Goal: Information Seeking & Learning: Learn about a topic

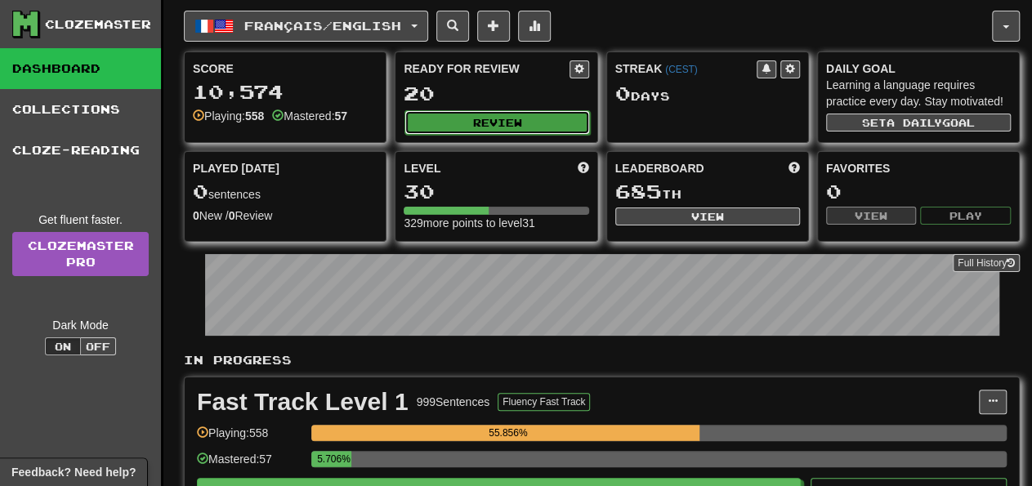
click at [524, 125] on button "Review" at bounding box center [497, 122] width 185 height 25
select select "**"
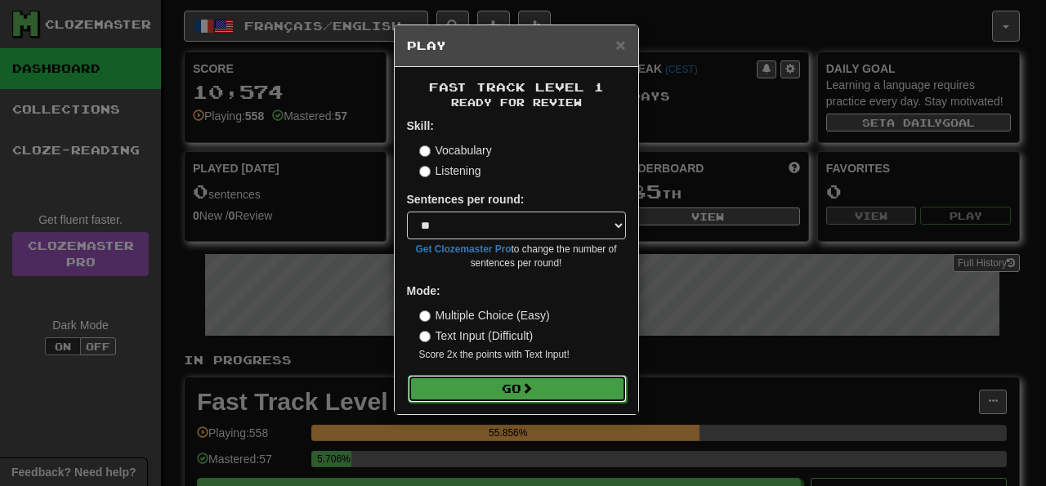
click at [544, 383] on button "Go" at bounding box center [517, 389] width 219 height 28
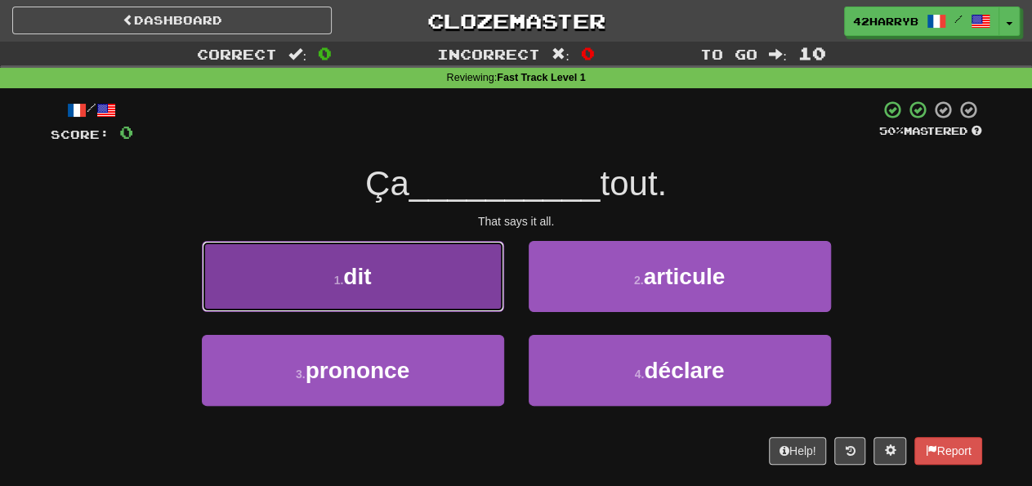
click at [474, 293] on button "1 . dit" at bounding box center [353, 276] width 302 height 71
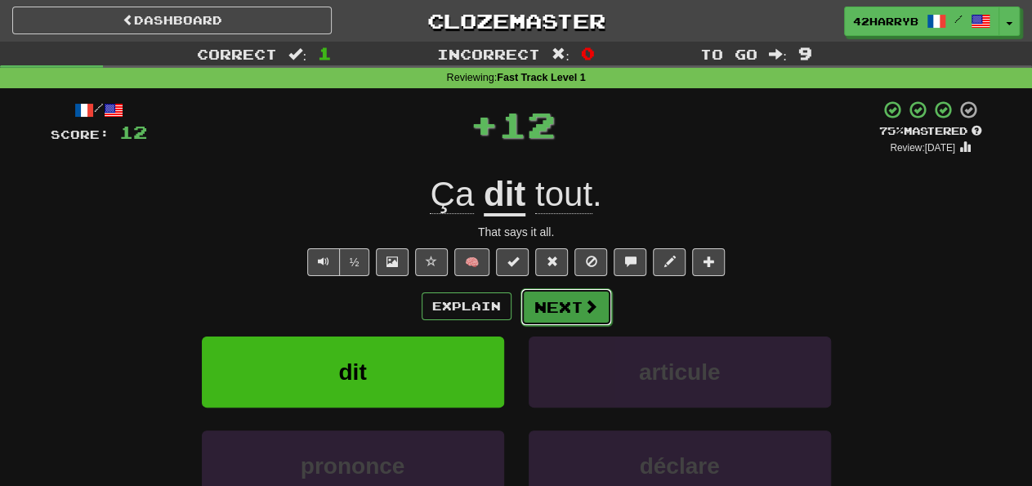
click at [568, 303] on button "Next" at bounding box center [567, 308] width 92 height 38
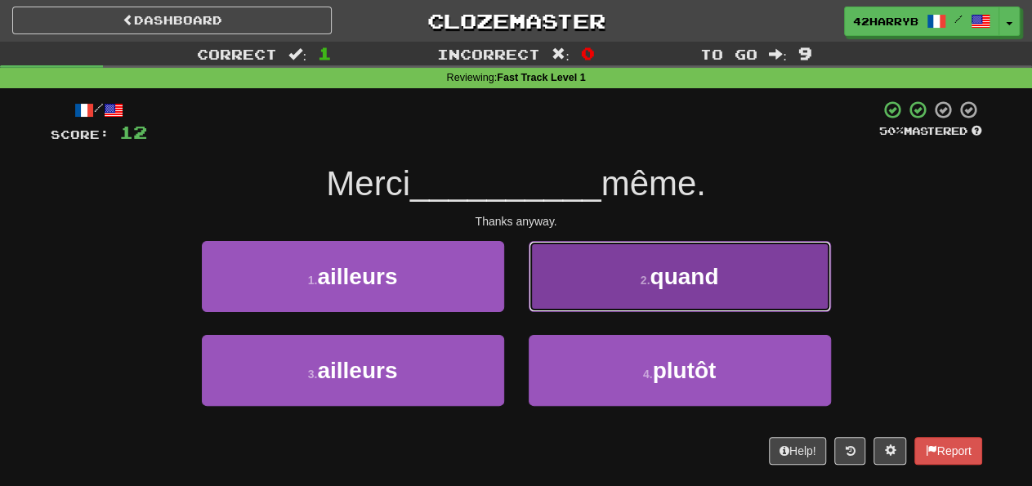
click at [735, 254] on button "2 . quand" at bounding box center [680, 276] width 302 height 71
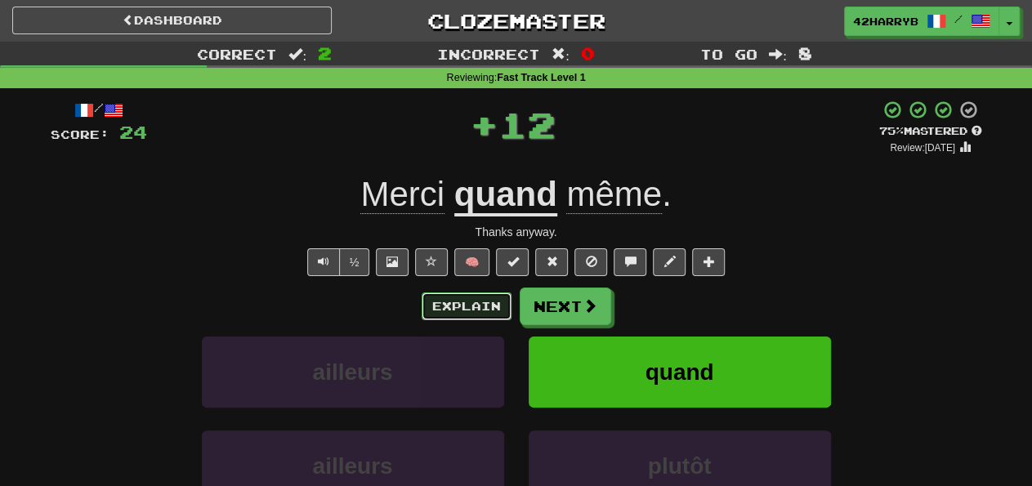
click at [485, 315] on button "Explain" at bounding box center [467, 307] width 90 height 28
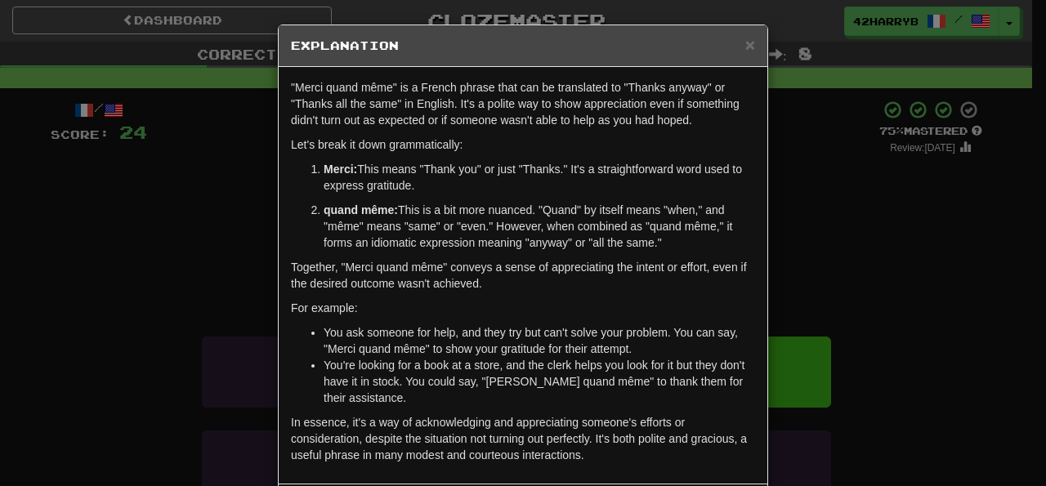
click at [738, 47] on h5 "Explanation" at bounding box center [523, 46] width 464 height 16
click at [745, 45] on span "×" at bounding box center [750, 44] width 10 height 19
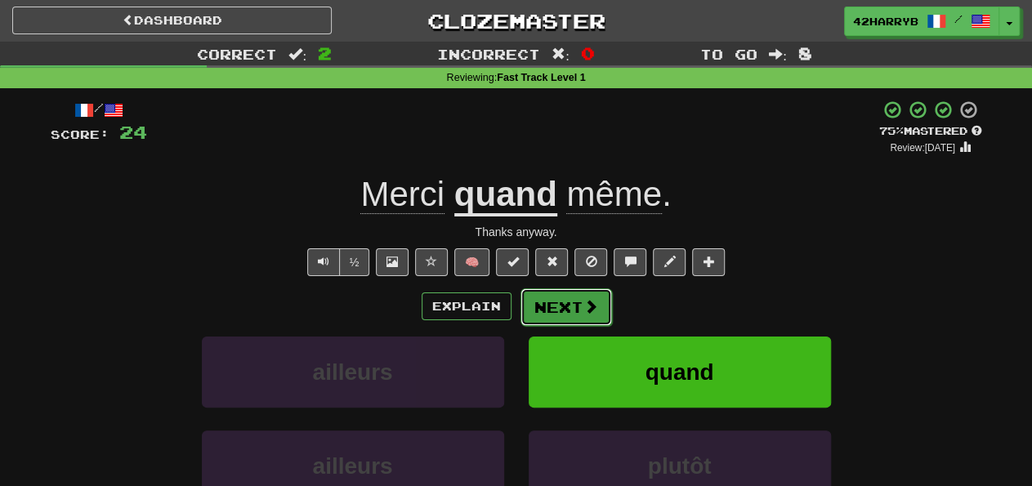
click at [580, 291] on button "Next" at bounding box center [567, 308] width 92 height 38
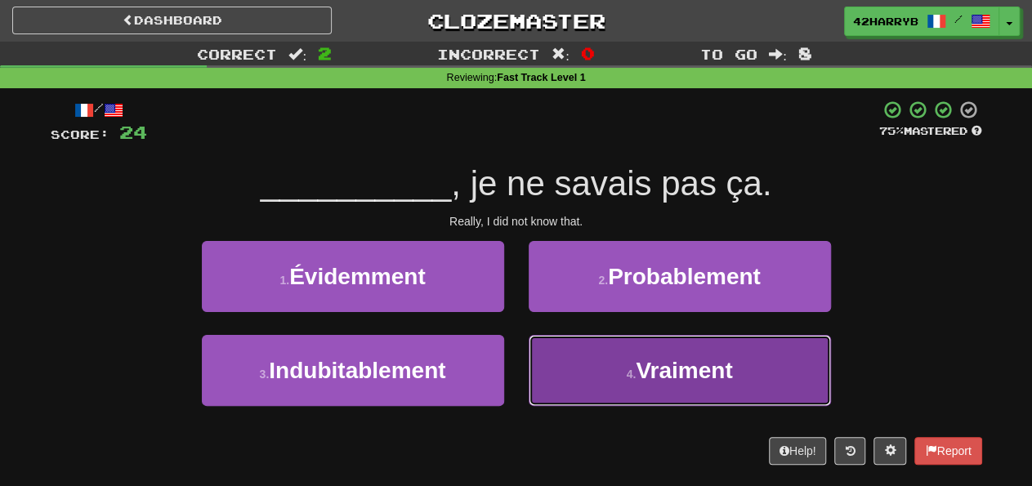
click at [622, 356] on button "4 . Vraiment" at bounding box center [680, 370] width 302 height 71
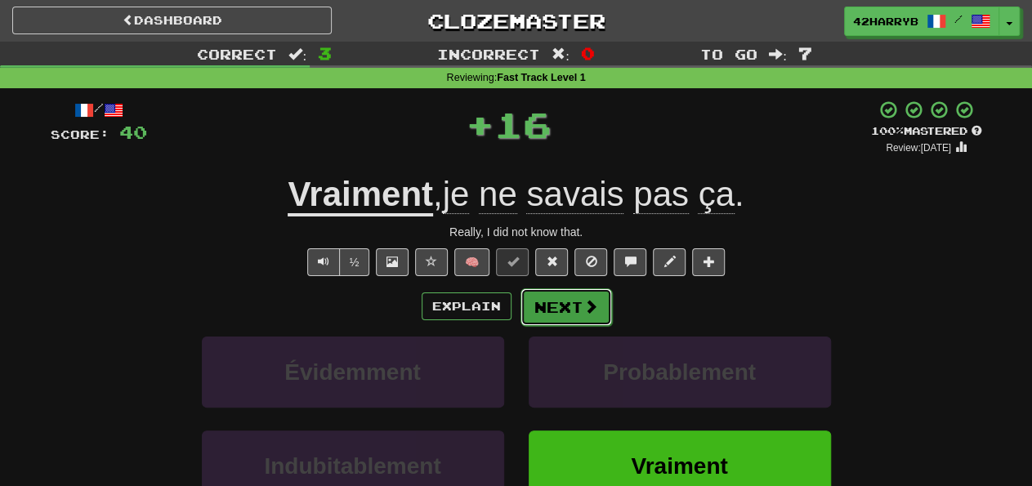
click at [574, 311] on button "Next" at bounding box center [567, 308] width 92 height 38
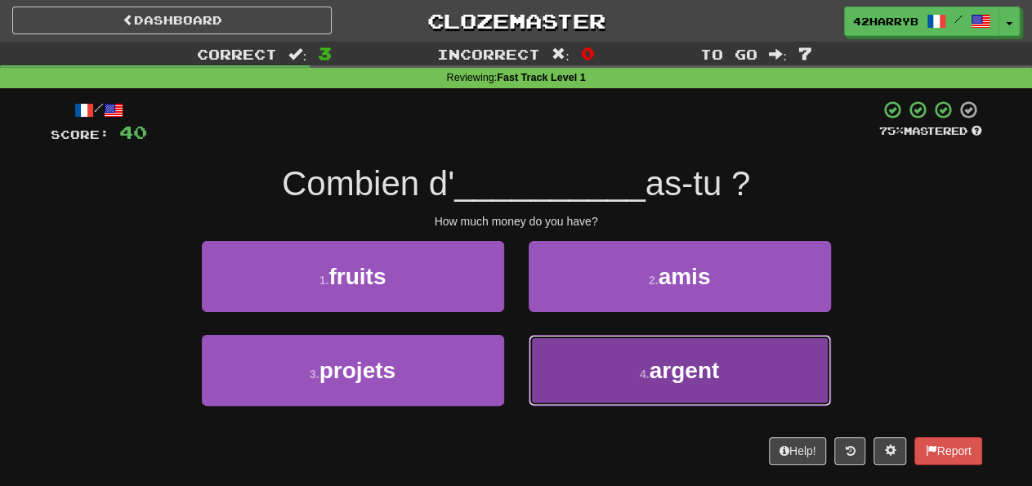
click at [634, 388] on button "4 . argent" at bounding box center [680, 370] width 302 height 71
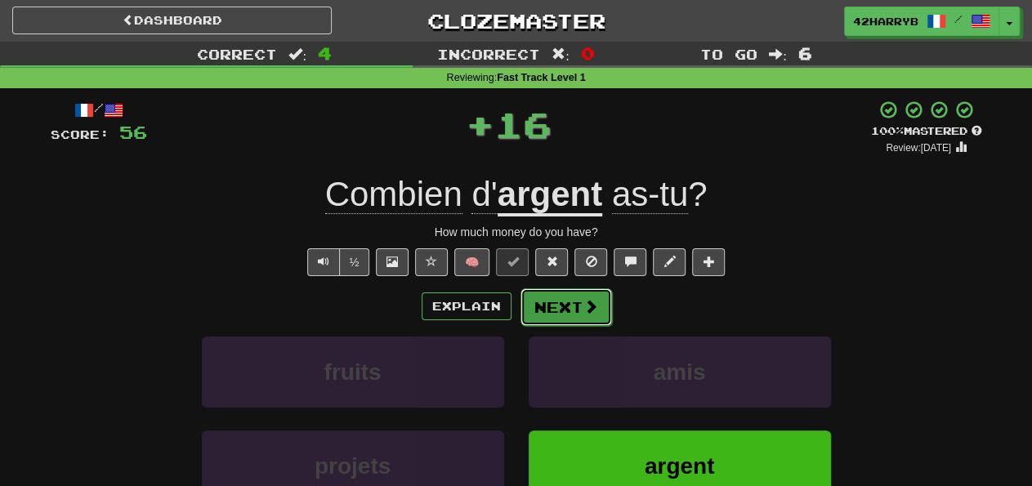
click at [584, 313] on span at bounding box center [591, 306] width 15 height 15
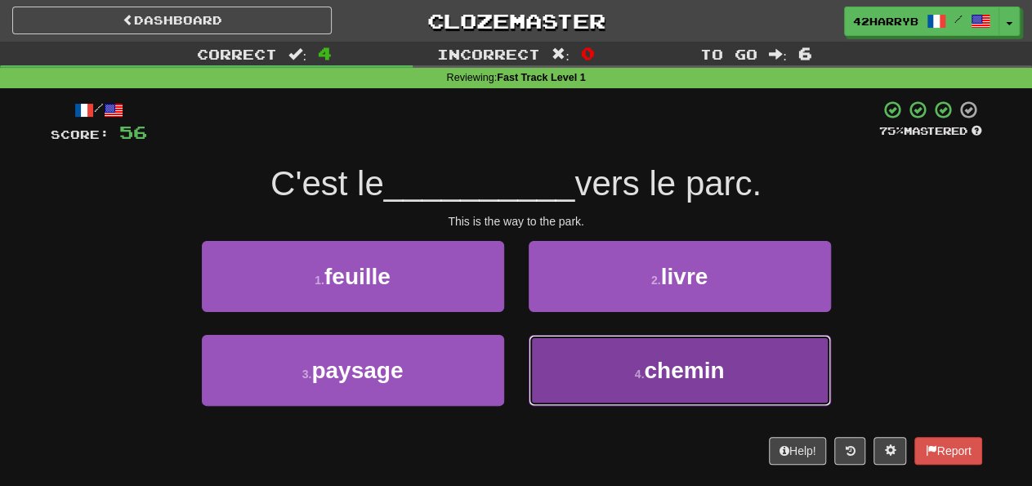
drag, startPoint x: 626, startPoint y: 374, endPoint x: 637, endPoint y: 386, distance: 16.2
click at [637, 386] on button "4 . chemin" at bounding box center [680, 370] width 302 height 71
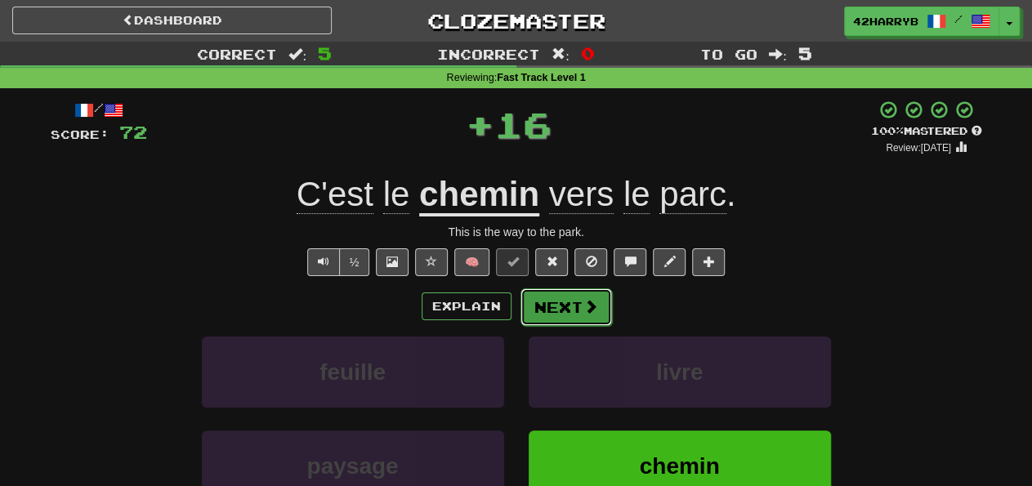
click at [556, 317] on button "Next" at bounding box center [567, 308] width 92 height 38
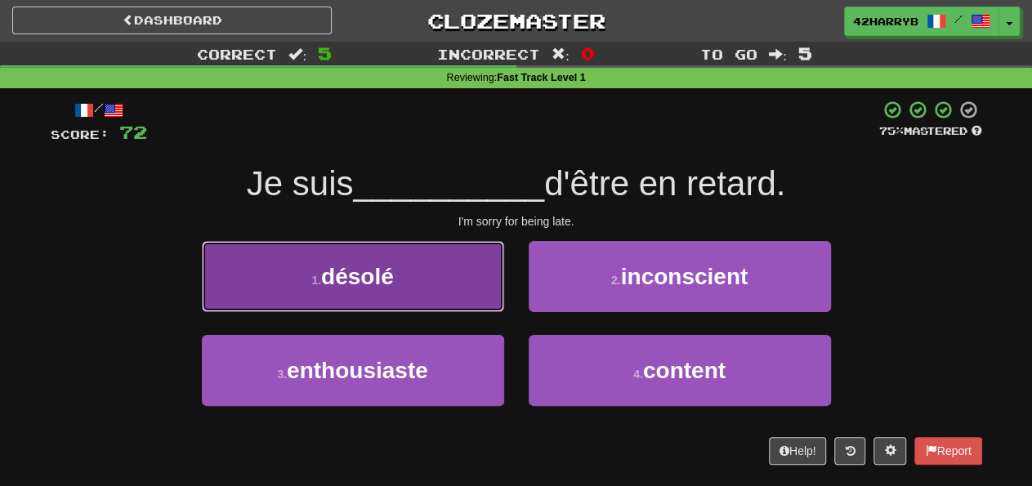
click at [428, 297] on button "1 . désolé" at bounding box center [353, 276] width 302 height 71
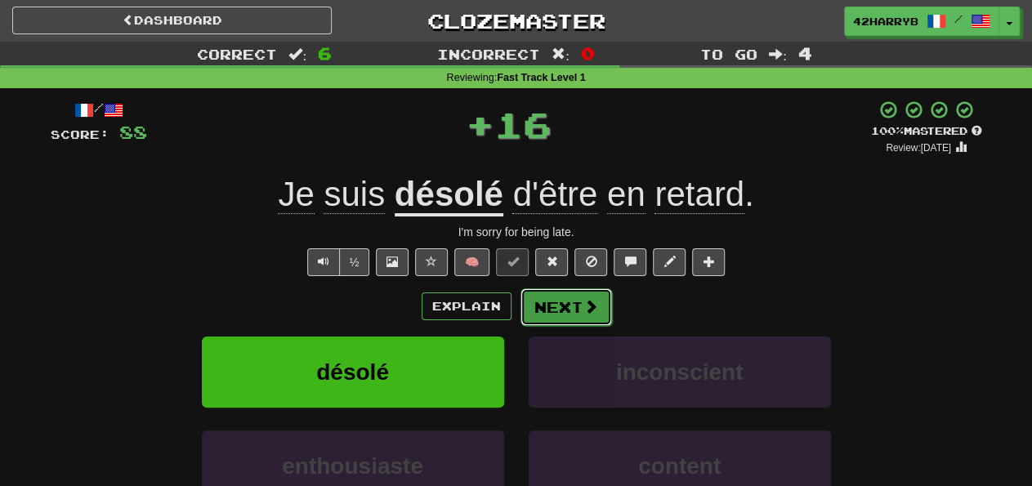
click at [584, 304] on span at bounding box center [591, 306] width 15 height 15
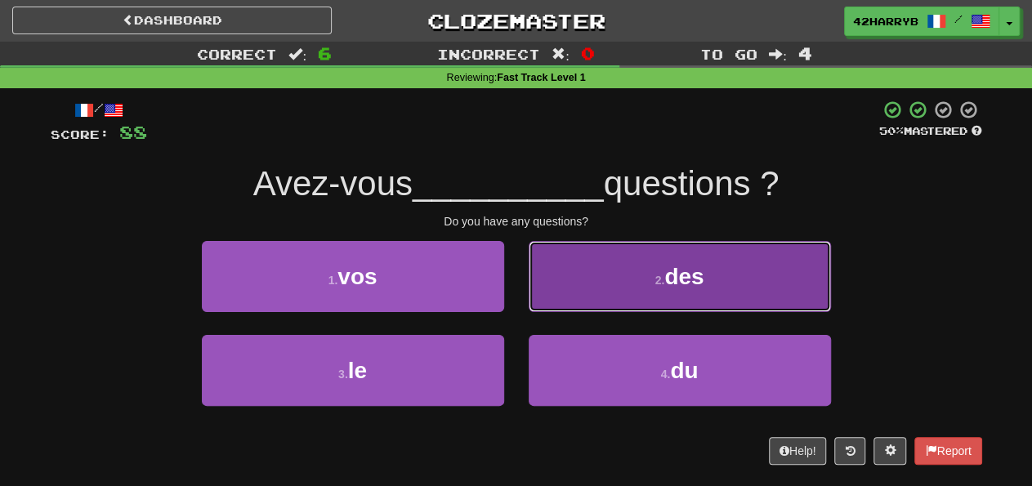
click at [715, 269] on button "2 . des" at bounding box center [680, 276] width 302 height 71
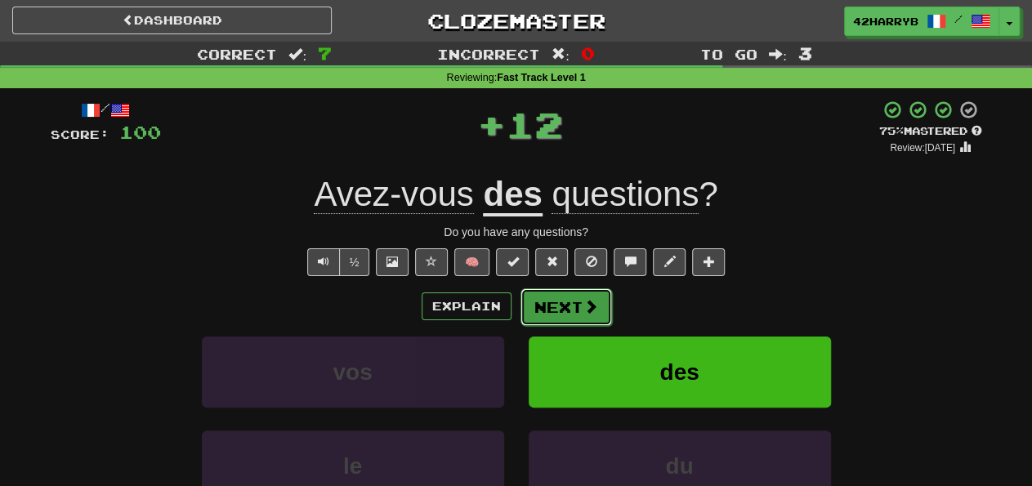
click at [578, 312] on button "Next" at bounding box center [567, 308] width 92 height 38
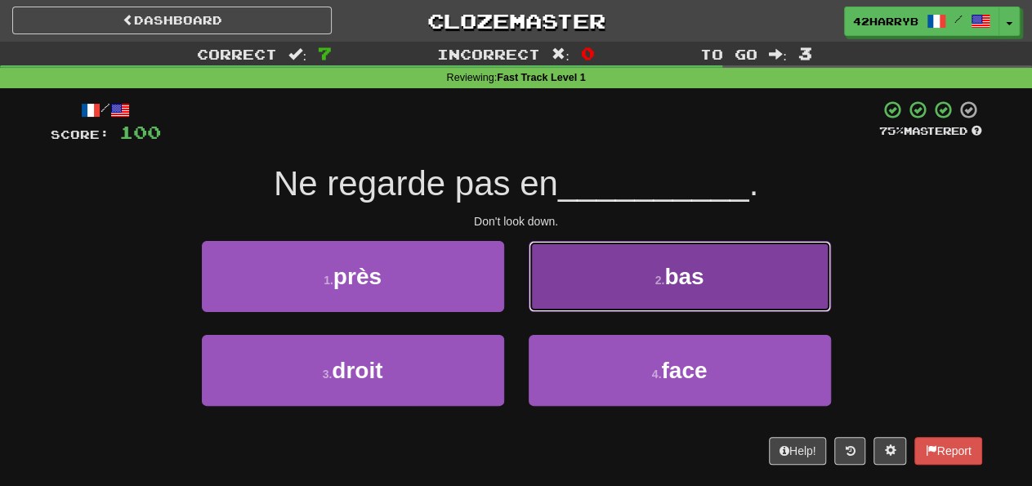
click at [695, 256] on button "2 . bas" at bounding box center [680, 276] width 302 height 71
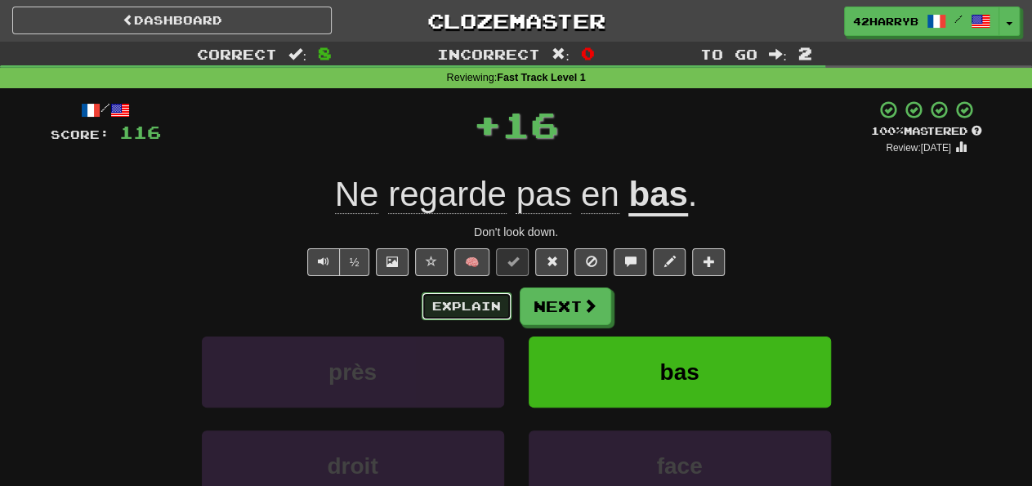
click at [463, 302] on button "Explain" at bounding box center [467, 307] width 90 height 28
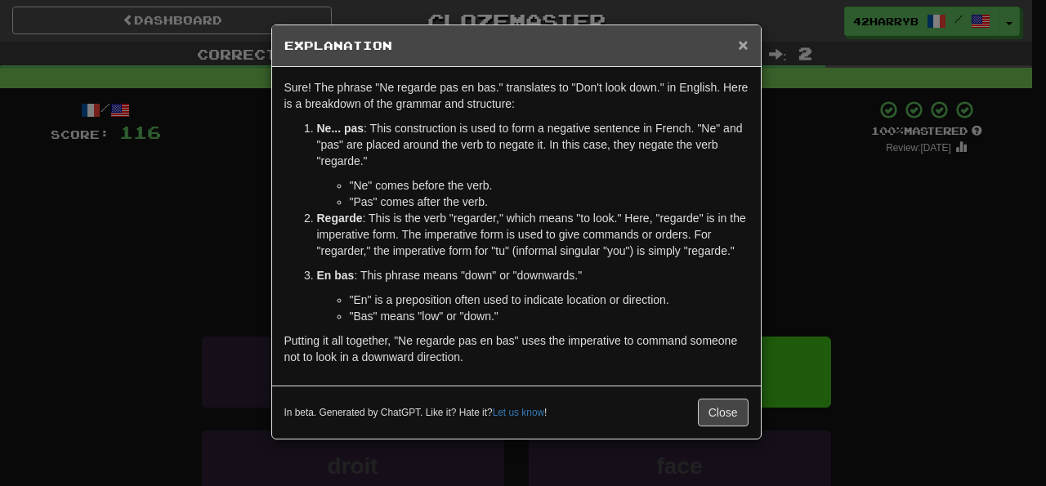
click at [741, 40] on span "×" at bounding box center [743, 44] width 10 height 19
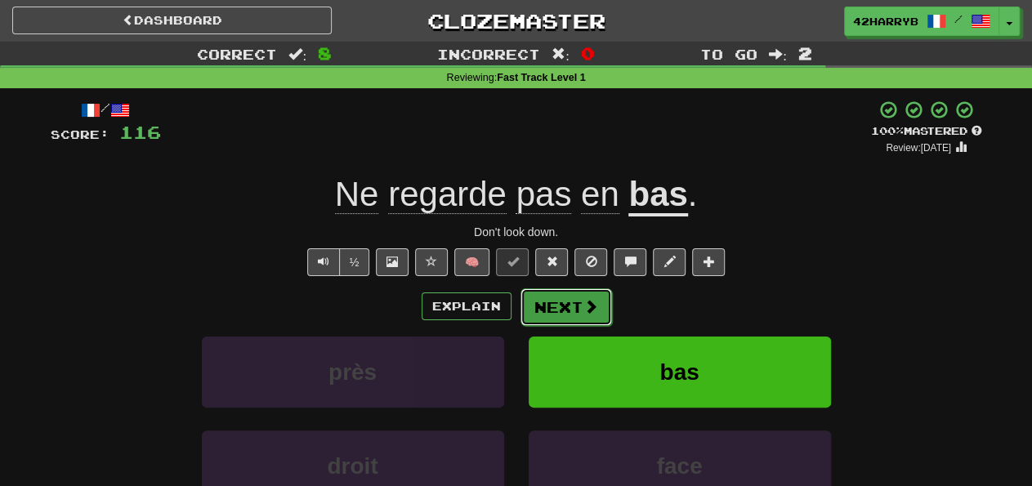
click at [593, 295] on button "Next" at bounding box center [567, 308] width 92 height 38
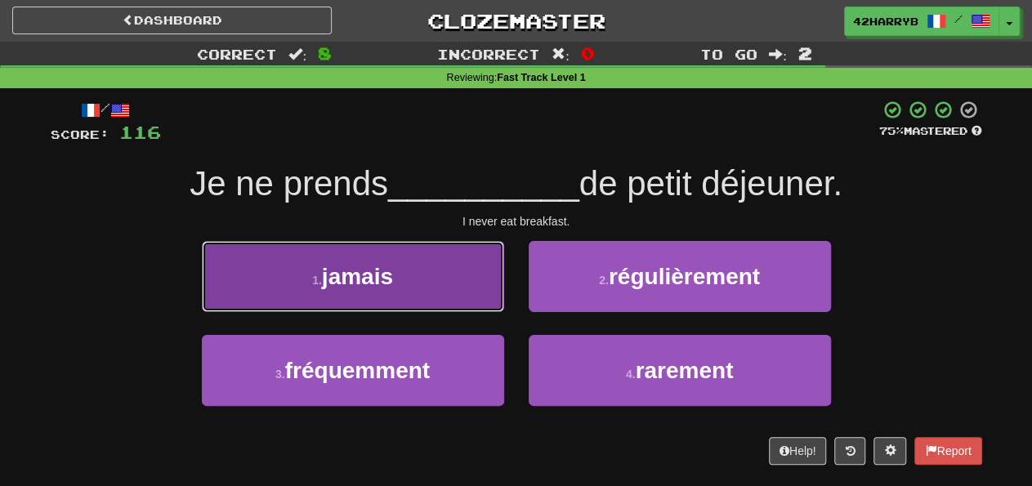
click at [459, 273] on button "1 . jamais" at bounding box center [353, 276] width 302 height 71
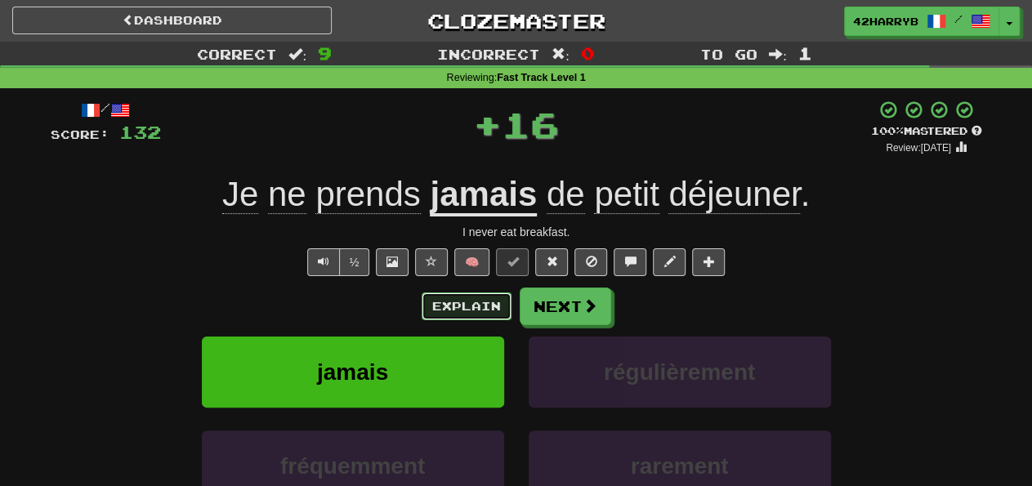
click at [459, 315] on button "Explain" at bounding box center [467, 307] width 90 height 28
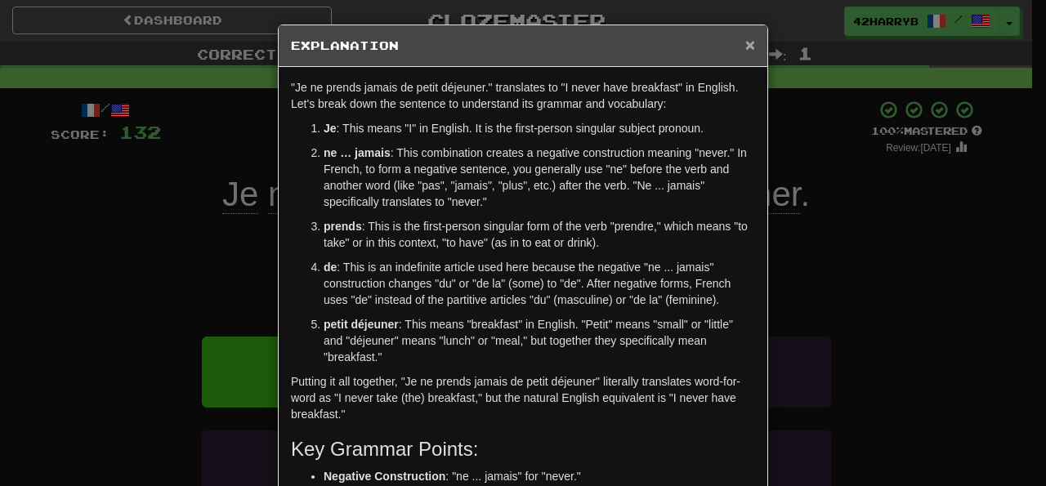
click at [745, 42] on span "×" at bounding box center [750, 44] width 10 height 19
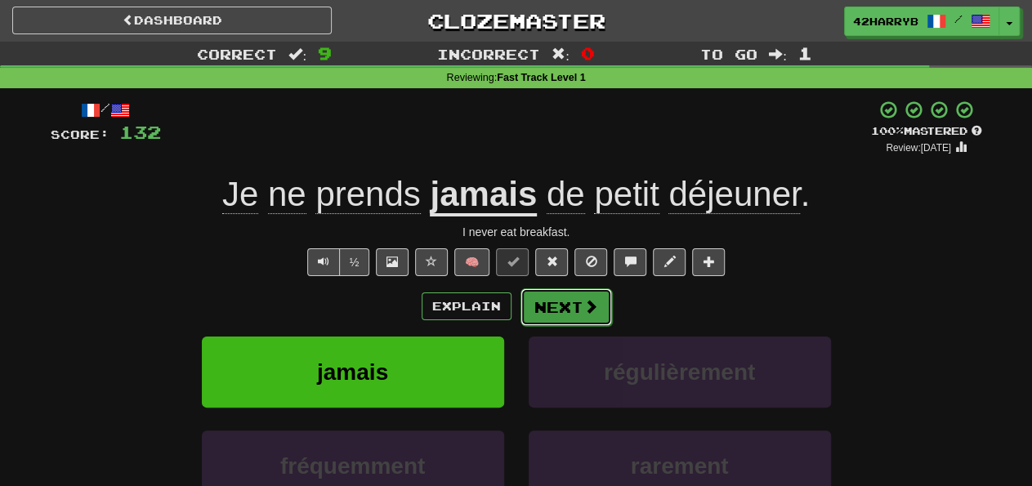
click at [570, 303] on button "Next" at bounding box center [567, 308] width 92 height 38
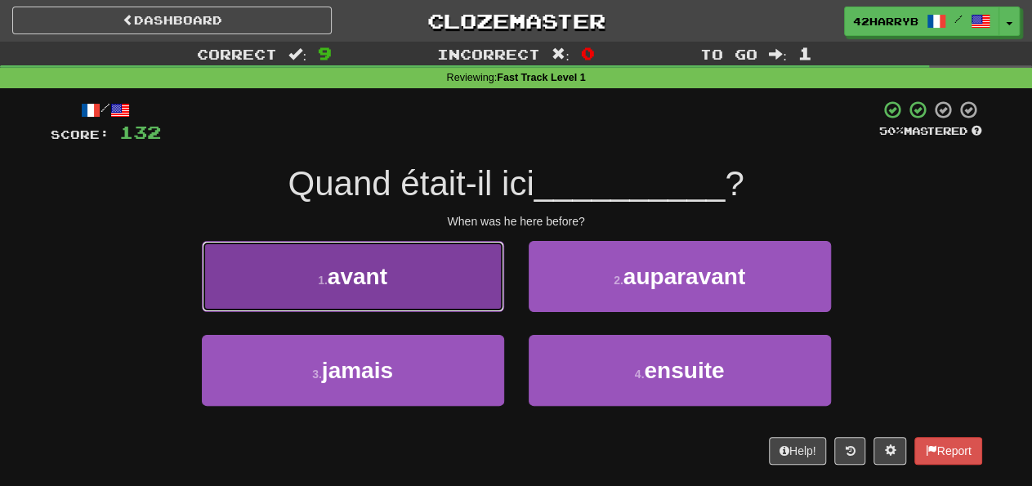
click at [439, 274] on button "1 . avant" at bounding box center [353, 276] width 302 height 71
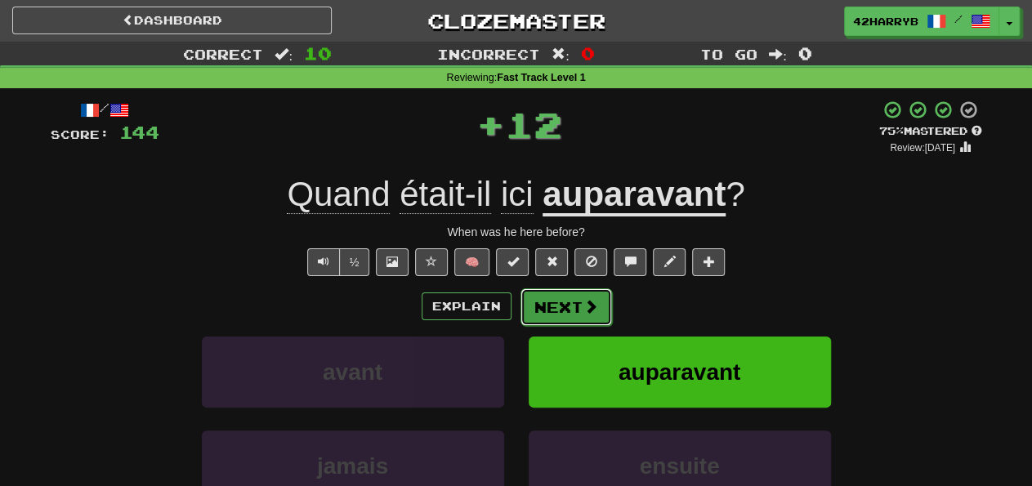
click at [586, 313] on span at bounding box center [591, 306] width 15 height 15
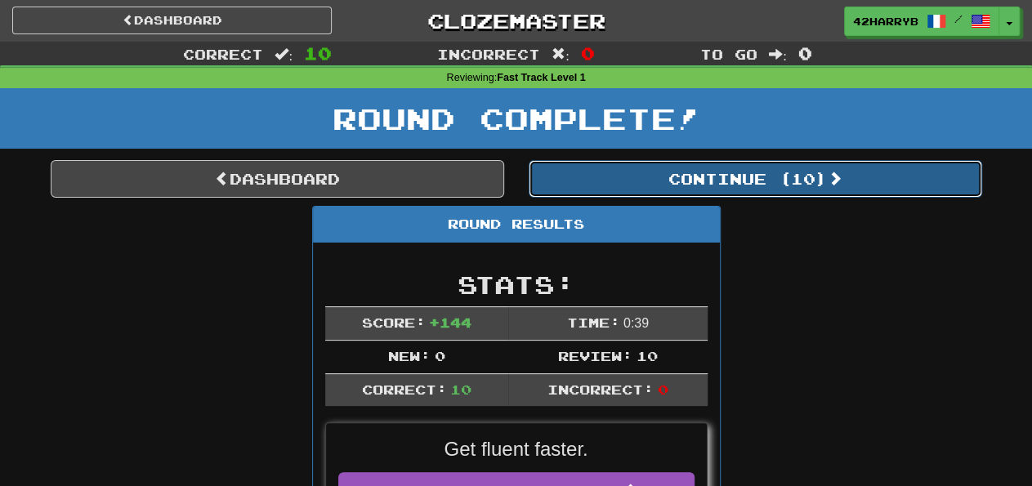
click at [662, 184] on button "Continue ( 10 )" at bounding box center [756, 179] width 454 height 38
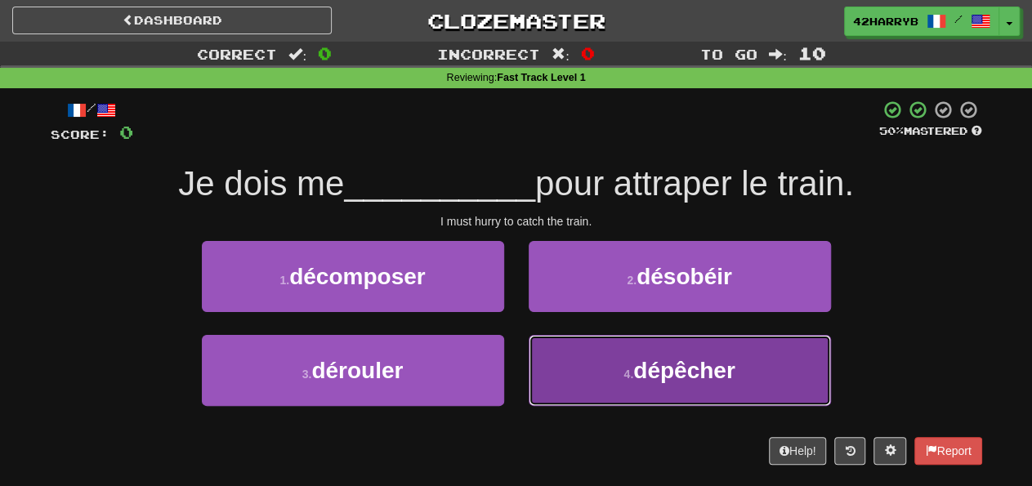
click at [736, 383] on button "4 . dépêcher" at bounding box center [680, 370] width 302 height 71
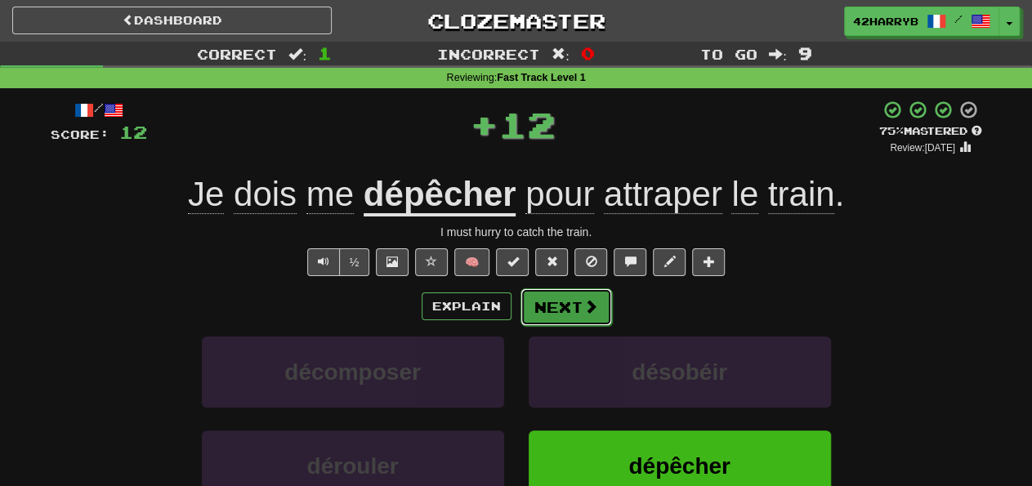
click at [566, 301] on button "Next" at bounding box center [567, 308] width 92 height 38
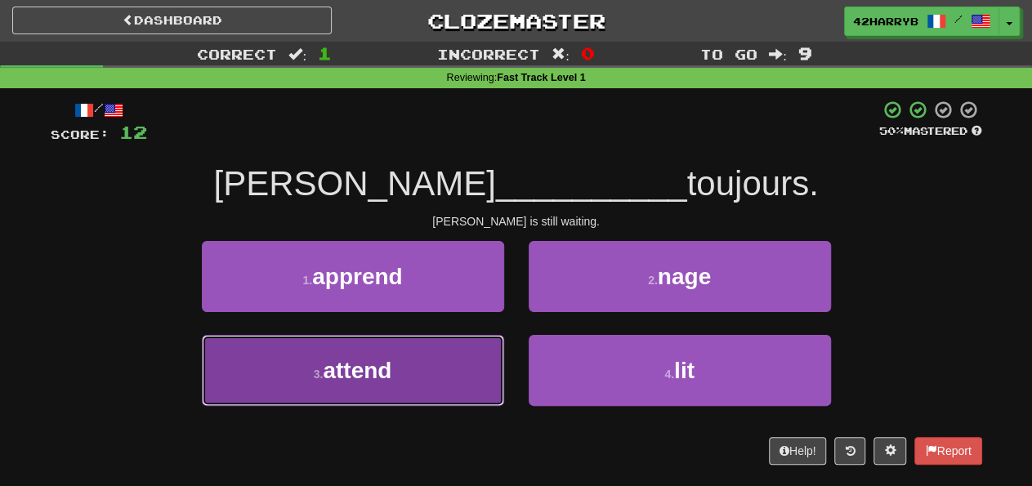
click at [465, 382] on button "3 . attend" at bounding box center [353, 370] width 302 height 71
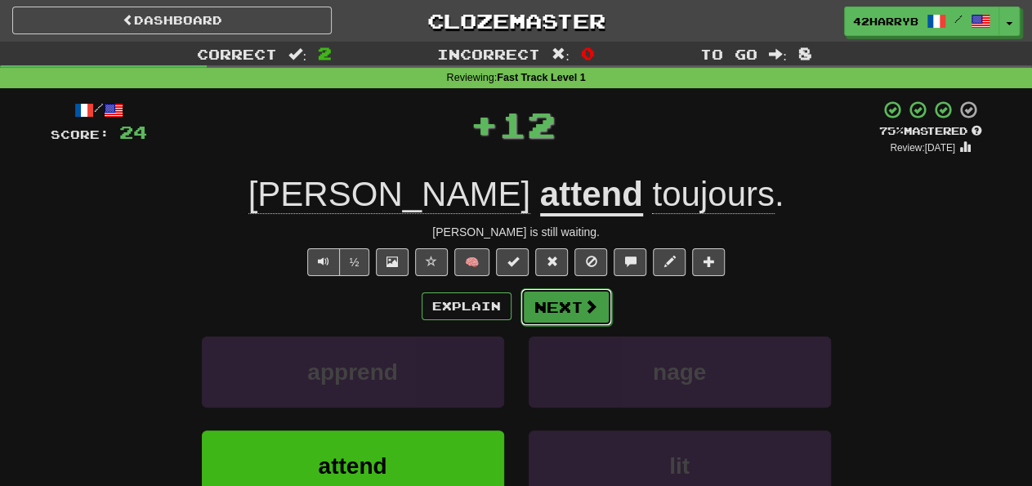
click at [579, 296] on button "Next" at bounding box center [567, 308] width 92 height 38
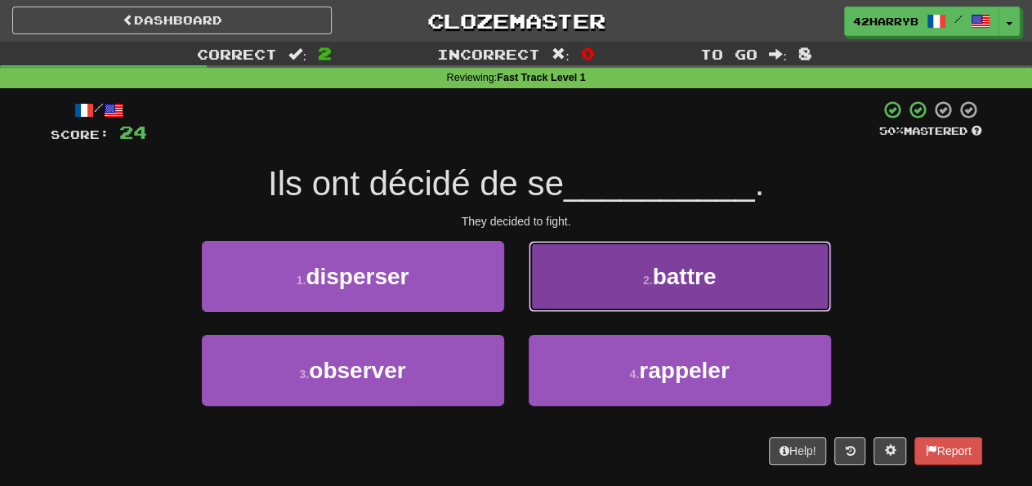
click at [642, 297] on button "2 . battre" at bounding box center [680, 276] width 302 height 71
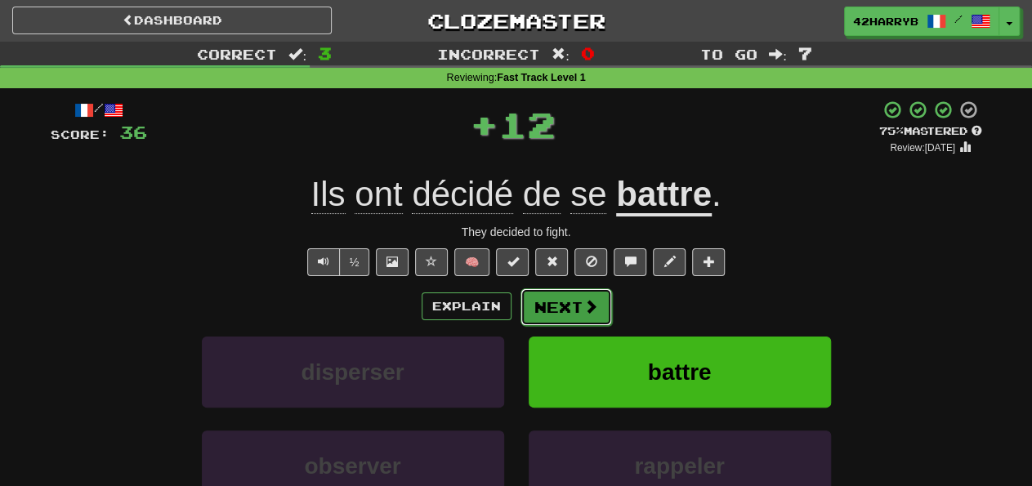
click at [559, 320] on button "Next" at bounding box center [567, 308] width 92 height 38
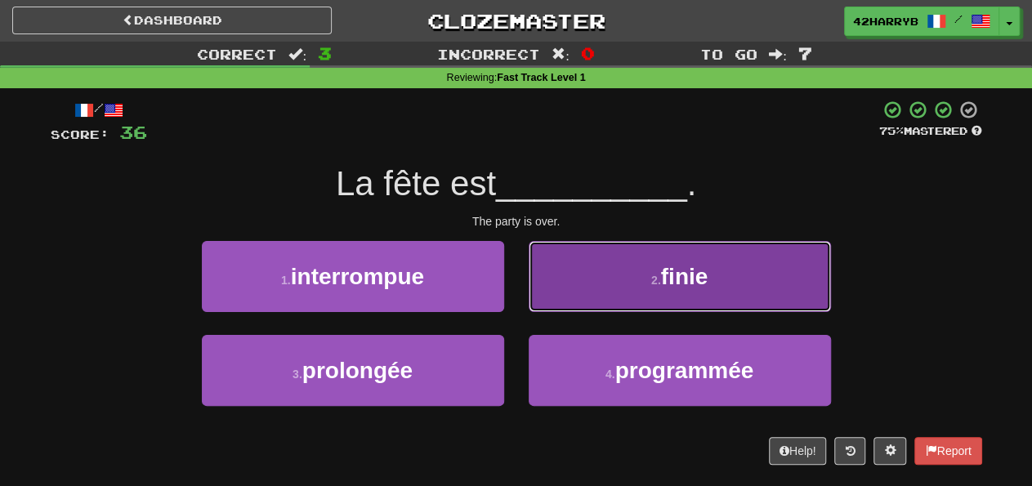
click at [597, 302] on button "2 . finie" at bounding box center [680, 276] width 302 height 71
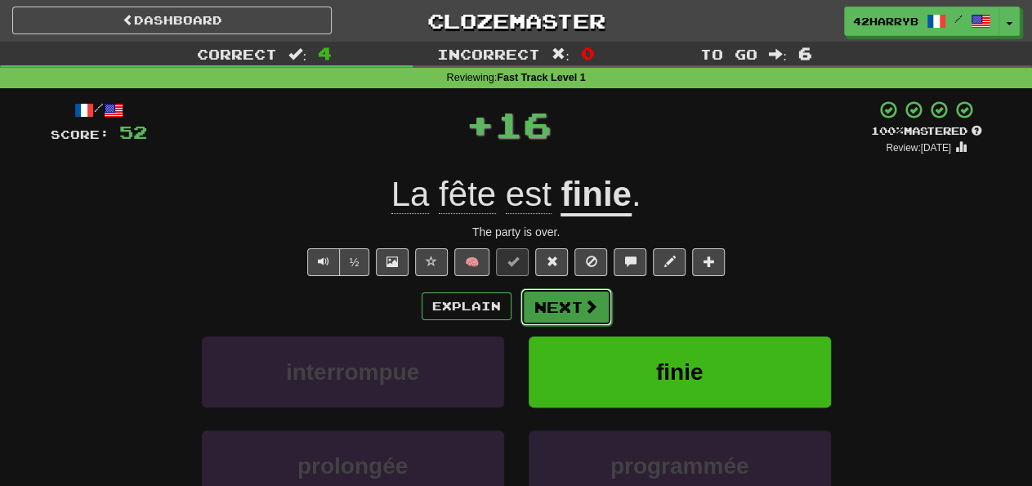
click at [526, 308] on button "Next" at bounding box center [567, 308] width 92 height 38
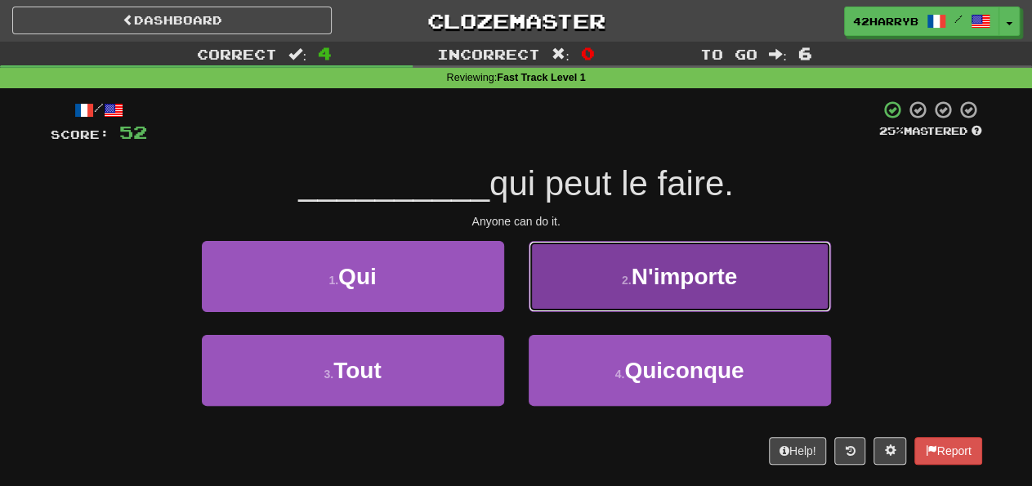
click at [610, 298] on button "2 . N'importe" at bounding box center [680, 276] width 302 height 71
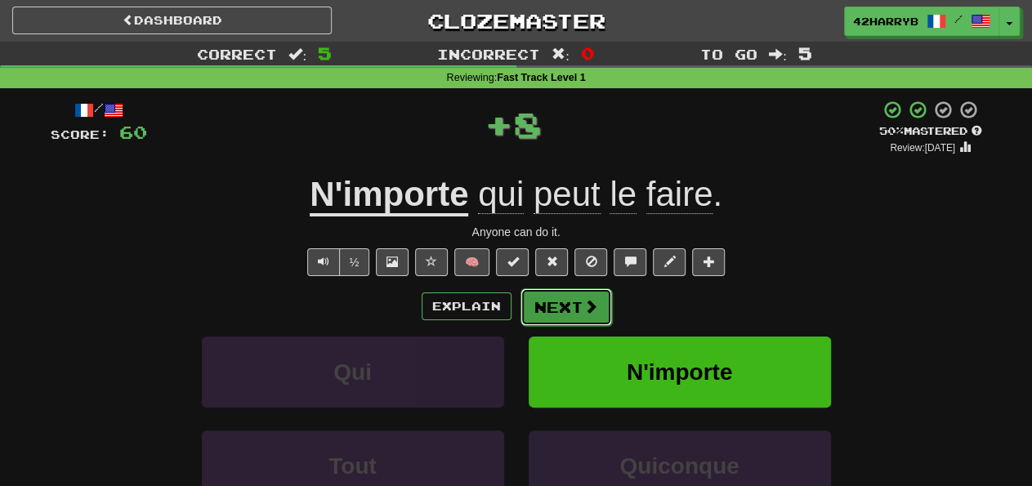
click at [573, 316] on button "Next" at bounding box center [567, 308] width 92 height 38
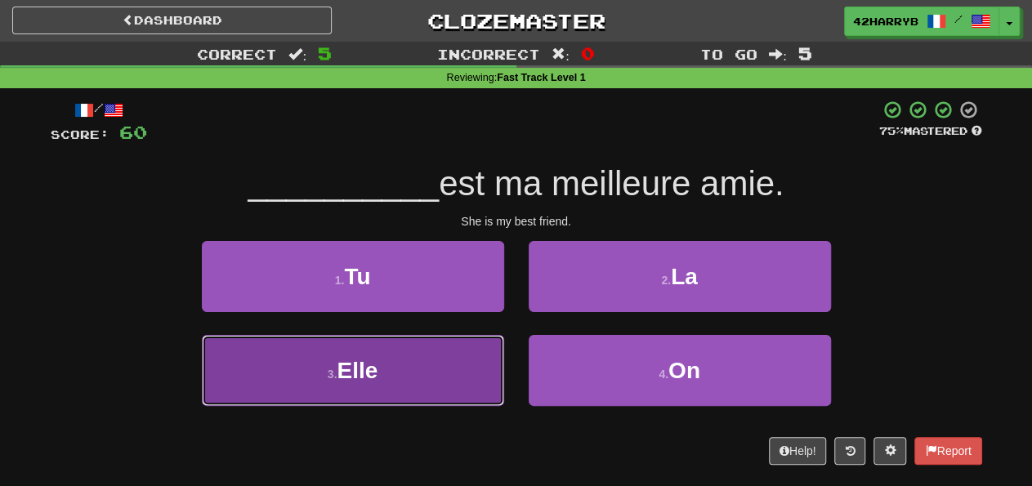
click at [437, 367] on button "3 . Elle" at bounding box center [353, 370] width 302 height 71
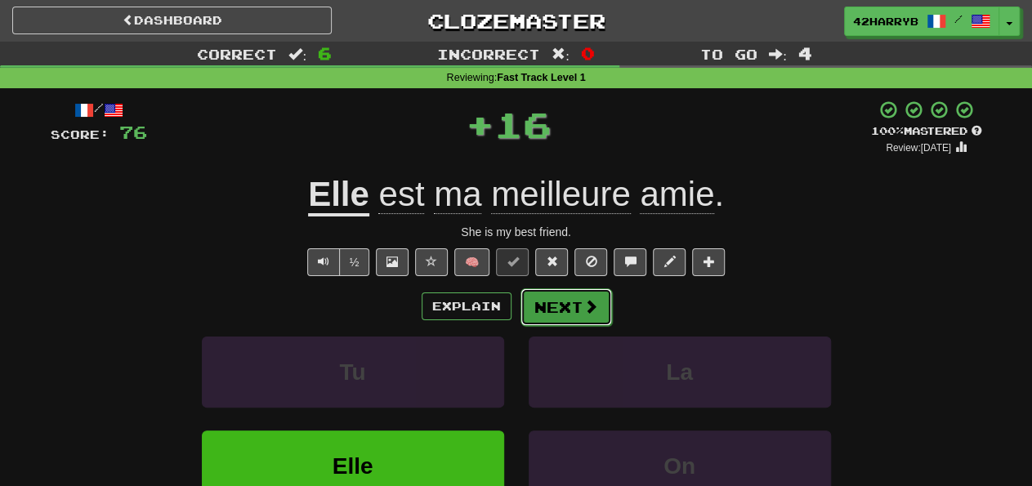
click at [566, 301] on button "Next" at bounding box center [567, 308] width 92 height 38
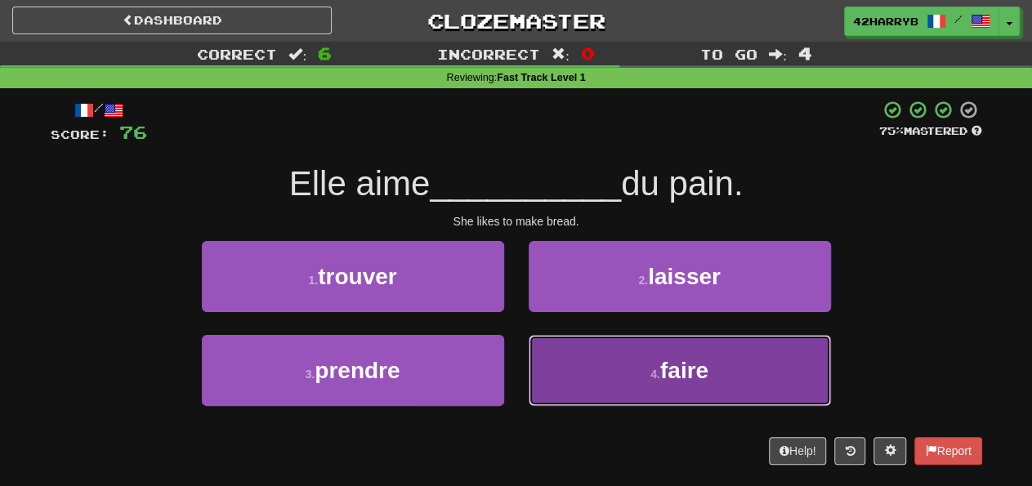
click at [620, 375] on button "4 . faire" at bounding box center [680, 370] width 302 height 71
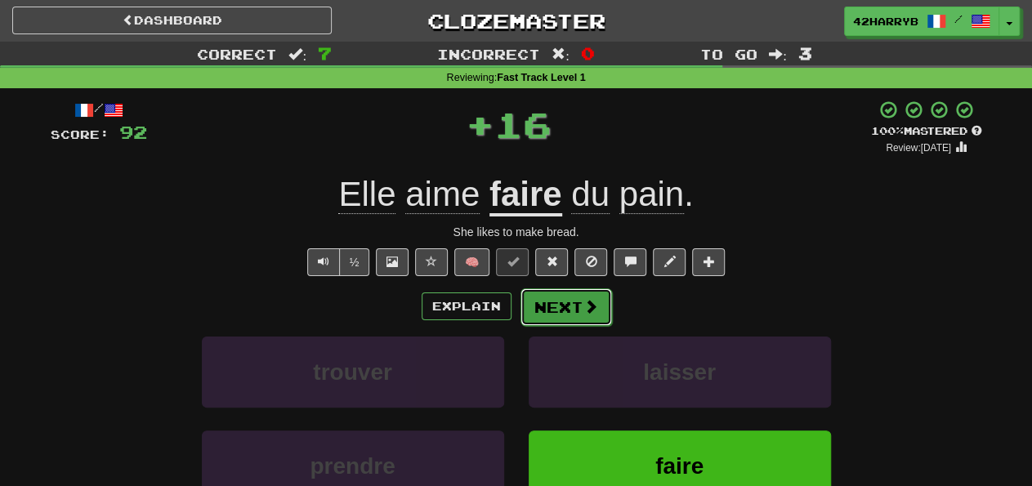
click at [596, 324] on button "Next" at bounding box center [567, 308] width 92 height 38
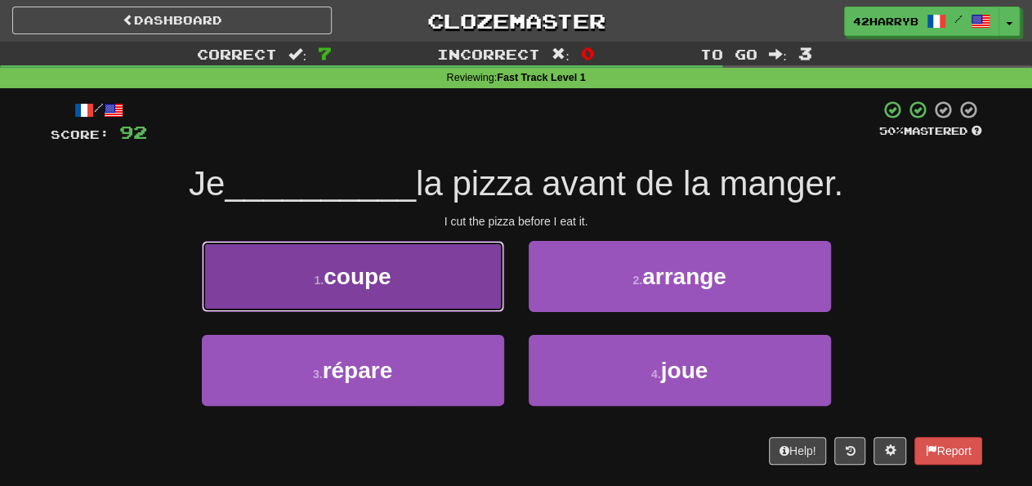
click at [462, 290] on button "1 . coupe" at bounding box center [353, 276] width 302 height 71
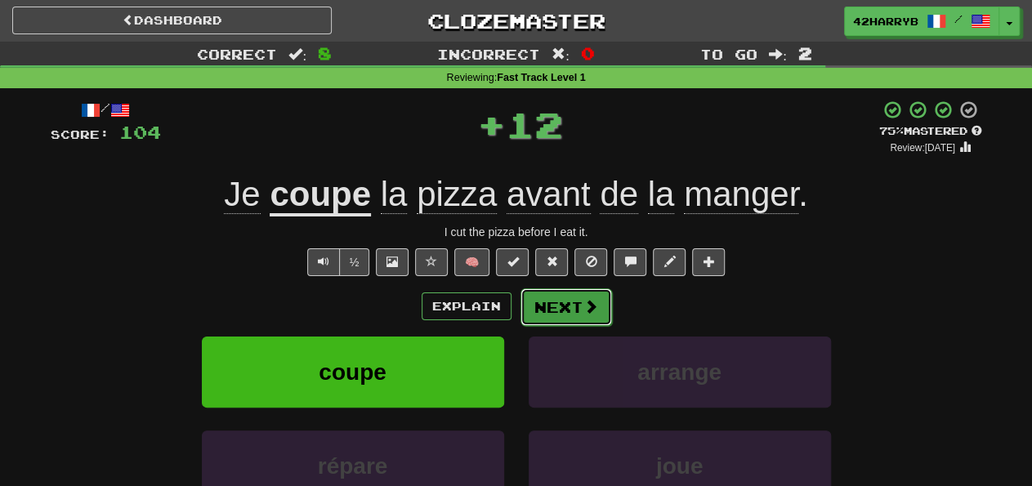
click at [575, 308] on button "Next" at bounding box center [567, 308] width 92 height 38
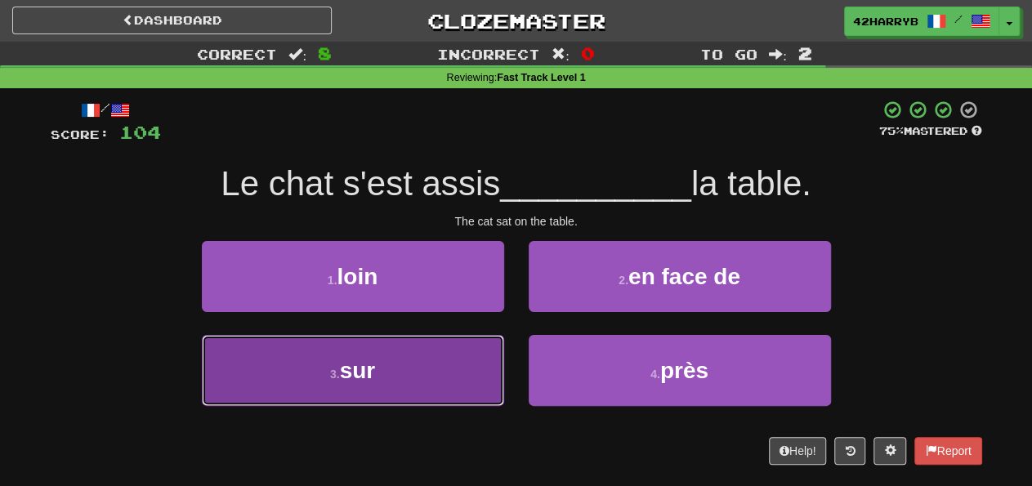
click at [447, 387] on button "3 . sur" at bounding box center [353, 370] width 302 height 71
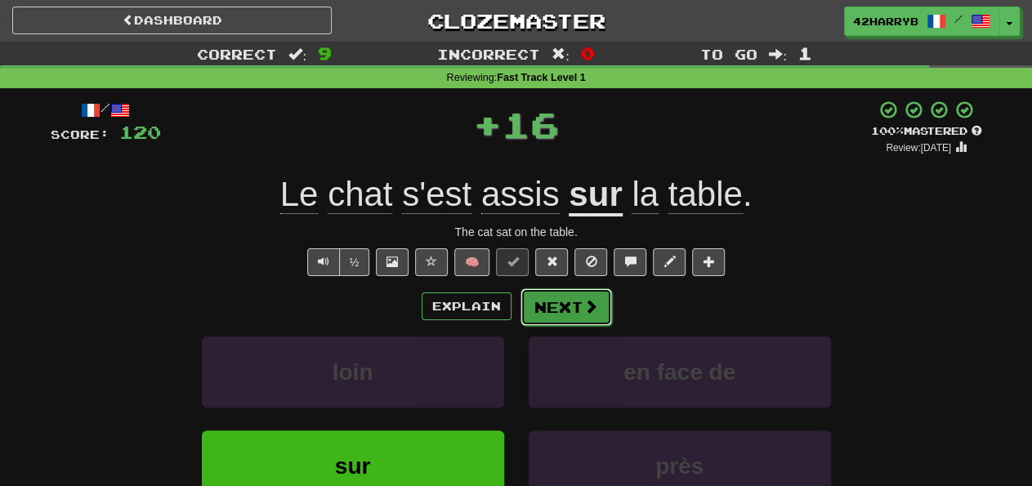
click at [568, 305] on button "Next" at bounding box center [567, 308] width 92 height 38
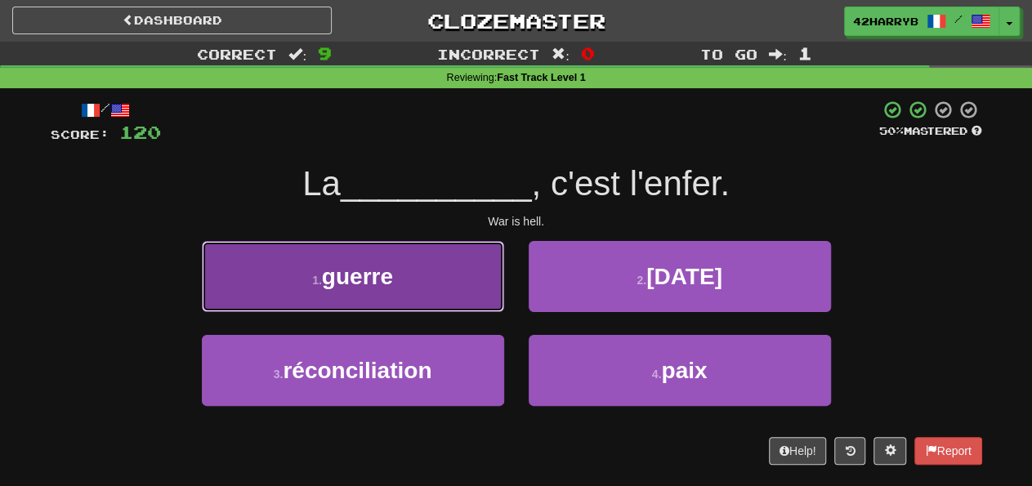
click at [443, 282] on button "1 . guerre" at bounding box center [353, 276] width 302 height 71
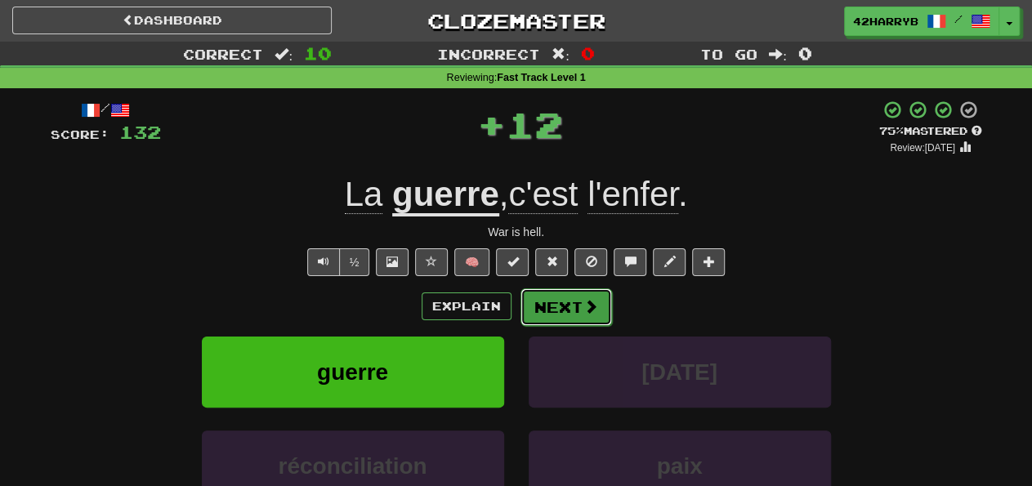
click at [576, 300] on button "Next" at bounding box center [567, 308] width 92 height 38
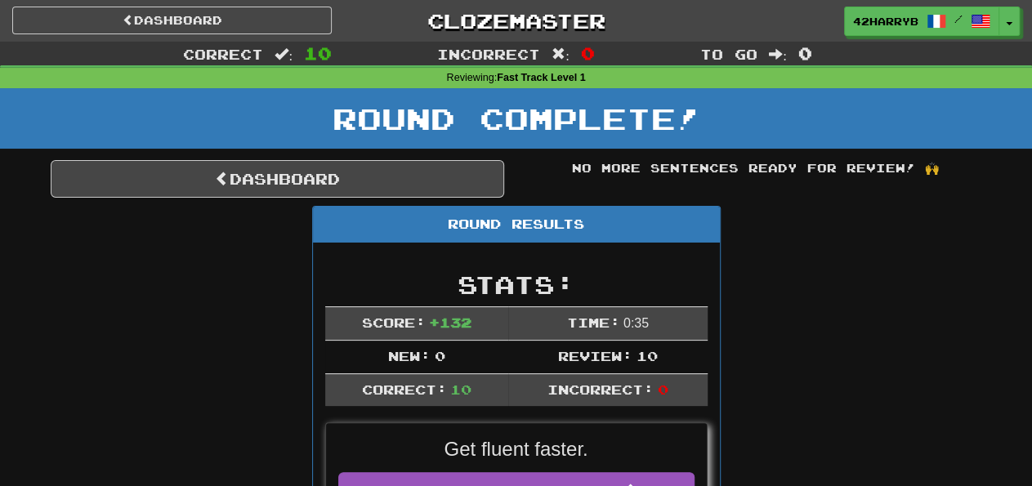
click at [414, 207] on div "Round Results" at bounding box center [516, 225] width 407 height 36
click at [468, 179] on link "Dashboard" at bounding box center [278, 179] width 454 height 38
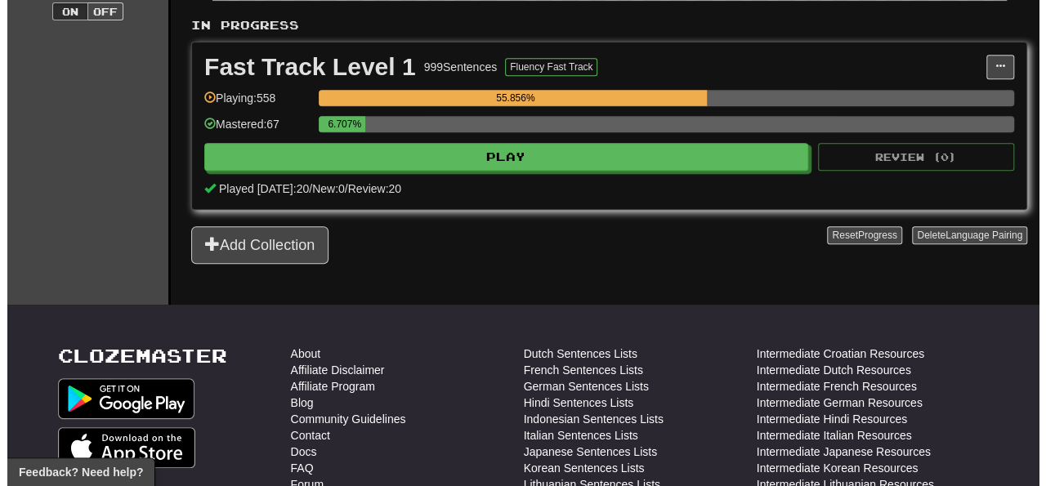
scroll to position [342, 0]
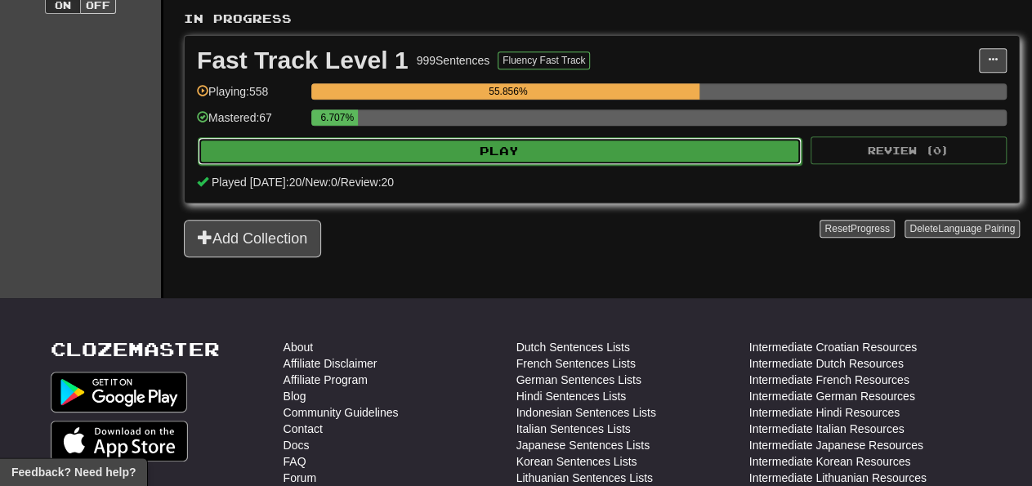
click at [540, 152] on button "Play" at bounding box center [500, 151] width 604 height 28
select select "**"
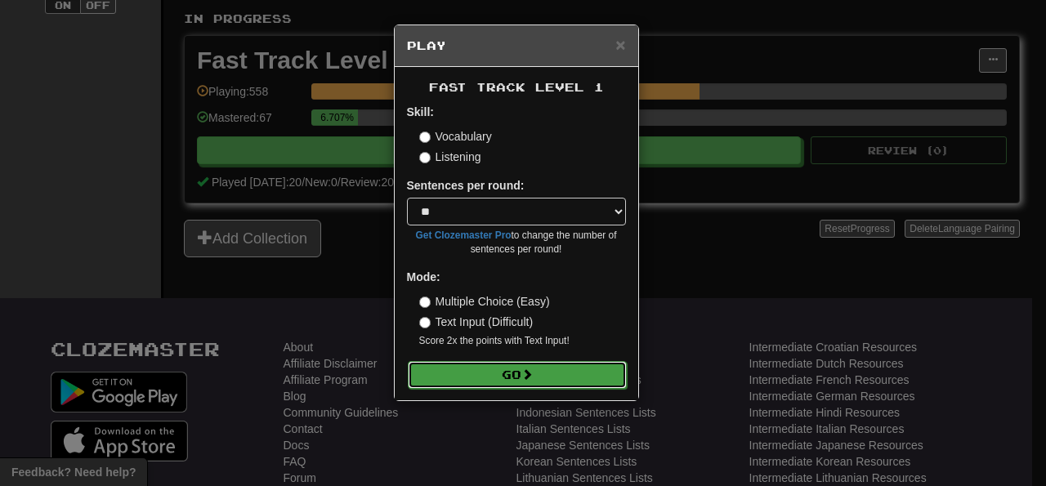
click at [578, 378] on button "Go" at bounding box center [517, 375] width 219 height 28
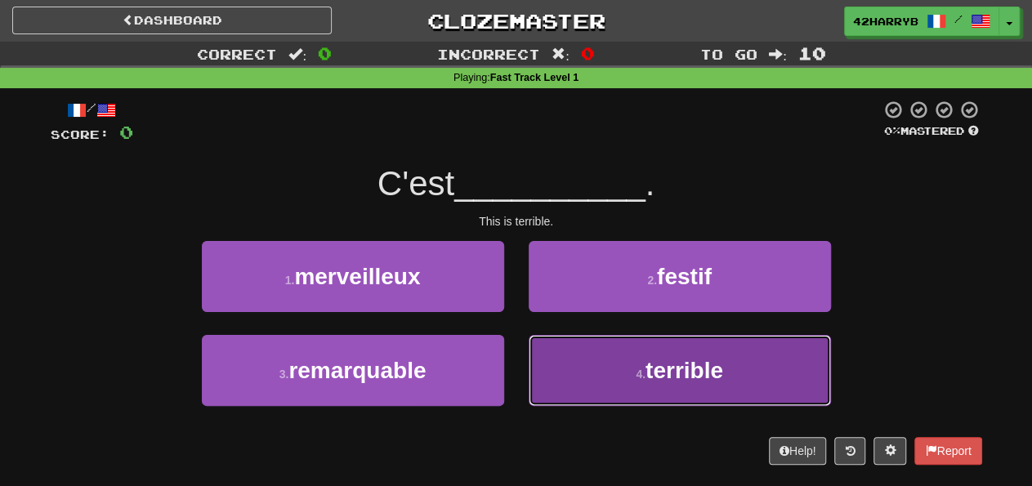
click at [614, 383] on button "4 . terrible" at bounding box center [680, 370] width 302 height 71
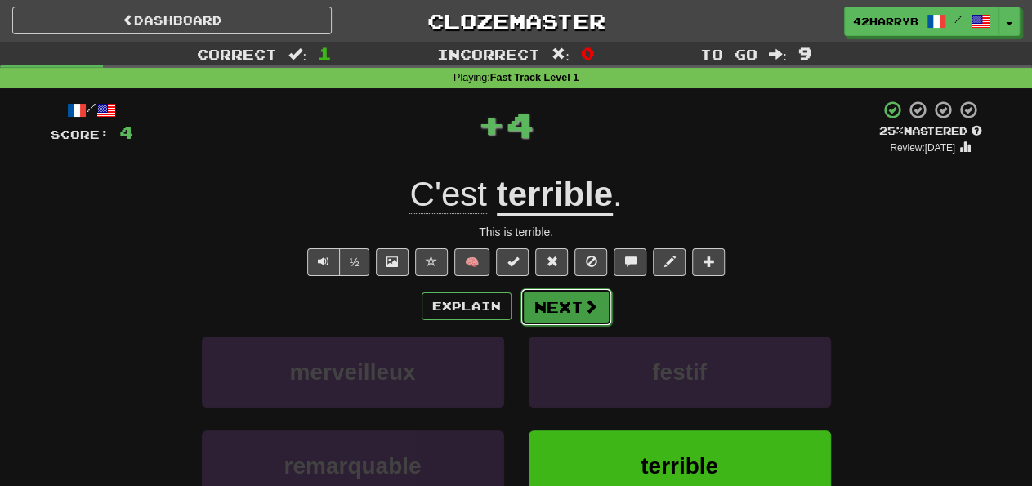
click at [542, 308] on button "Next" at bounding box center [567, 308] width 92 height 38
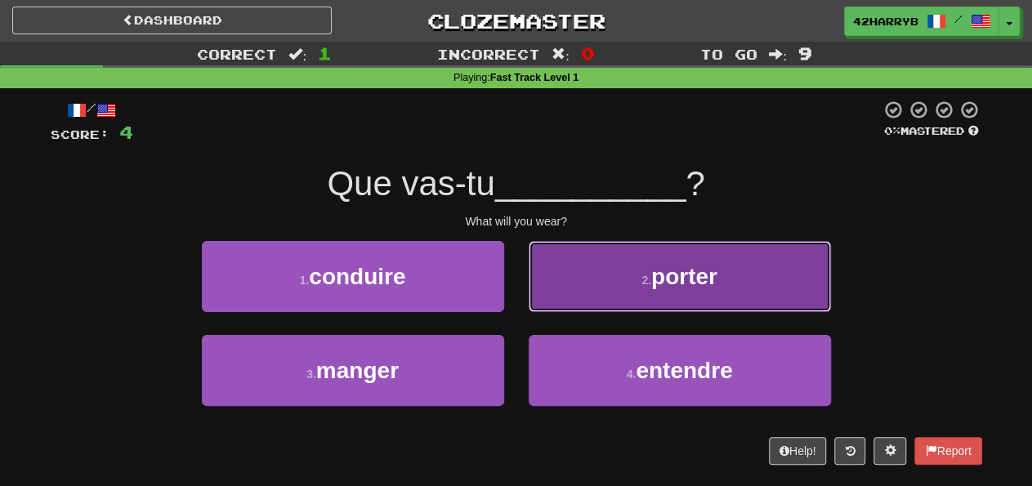
click at [708, 271] on span "porter" at bounding box center [684, 276] width 66 height 25
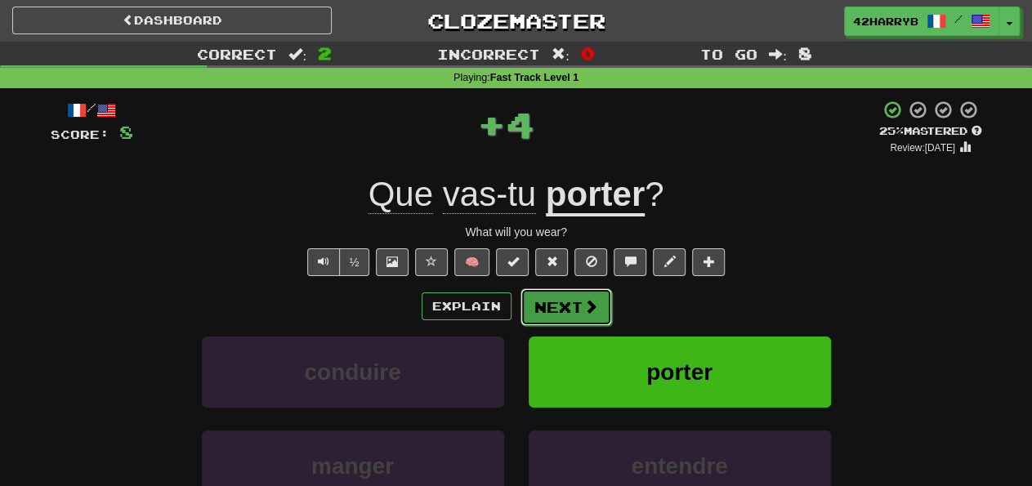
click at [571, 308] on button "Next" at bounding box center [567, 308] width 92 height 38
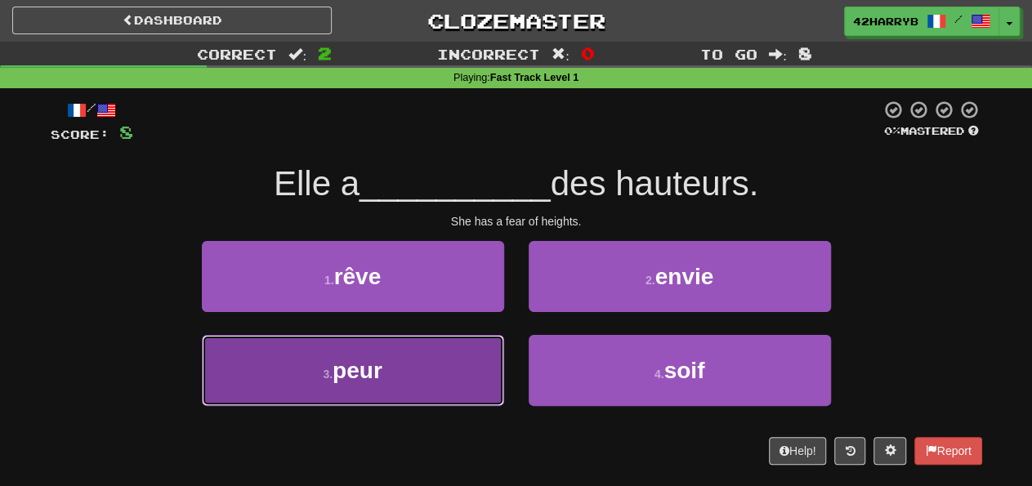
click at [445, 385] on button "3 . peur" at bounding box center [353, 370] width 302 height 71
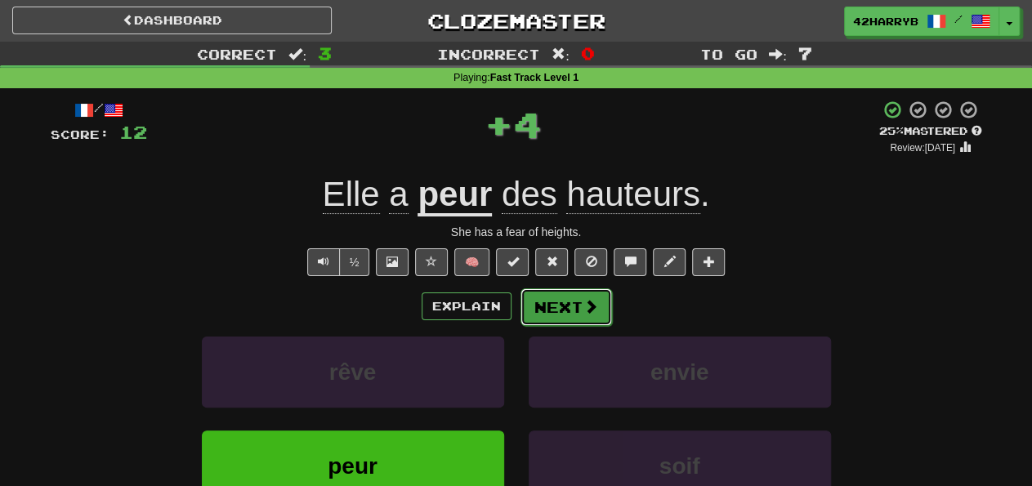
click at [553, 293] on button "Next" at bounding box center [567, 308] width 92 height 38
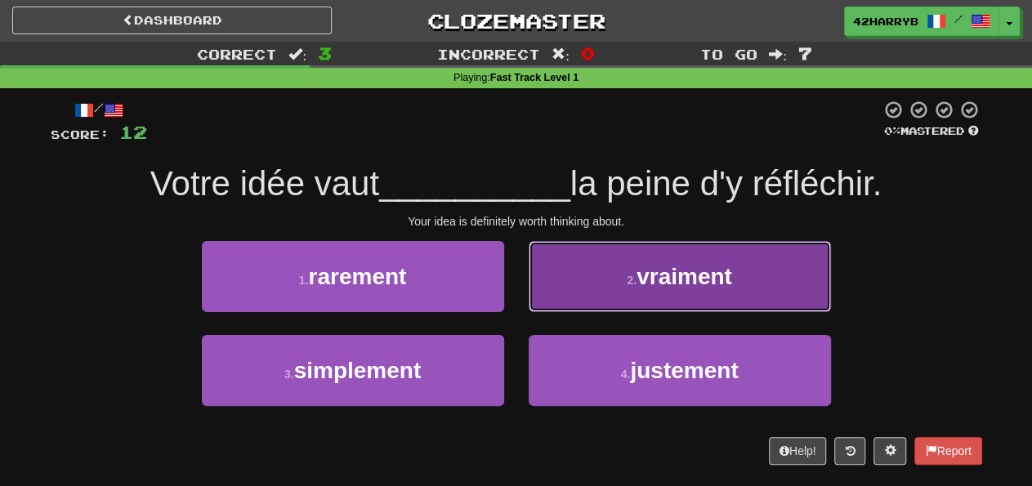
click at [575, 295] on button "2 . vraiment" at bounding box center [680, 276] width 302 height 71
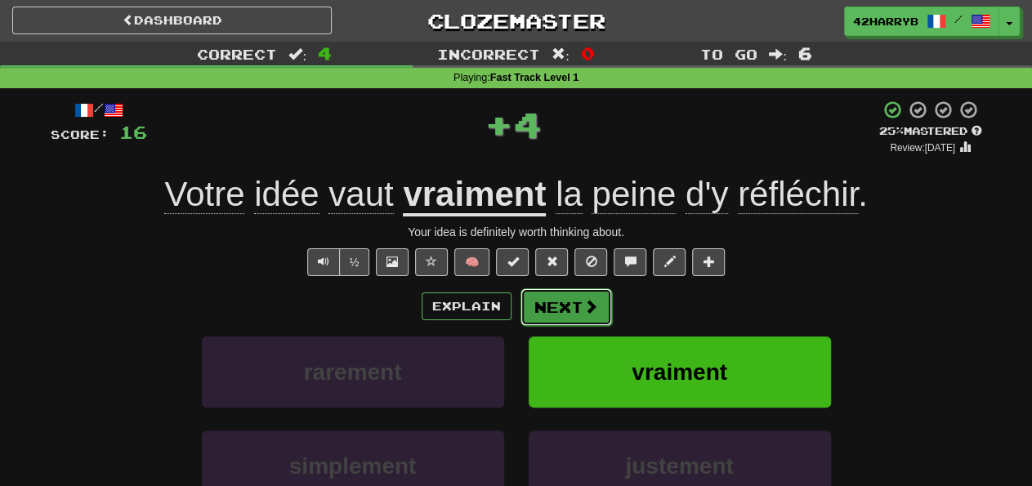
click at [562, 298] on button "Next" at bounding box center [567, 308] width 92 height 38
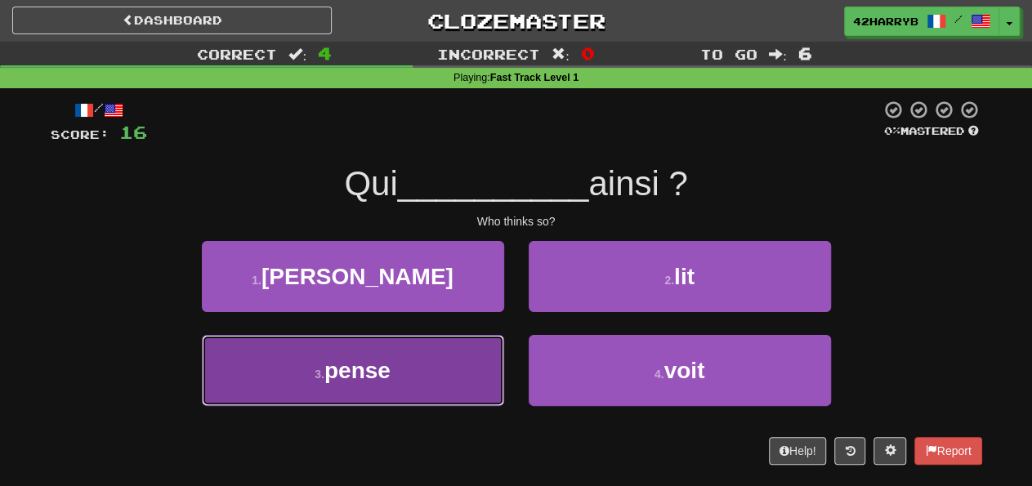
click at [465, 383] on button "3 . pense" at bounding box center [353, 370] width 302 height 71
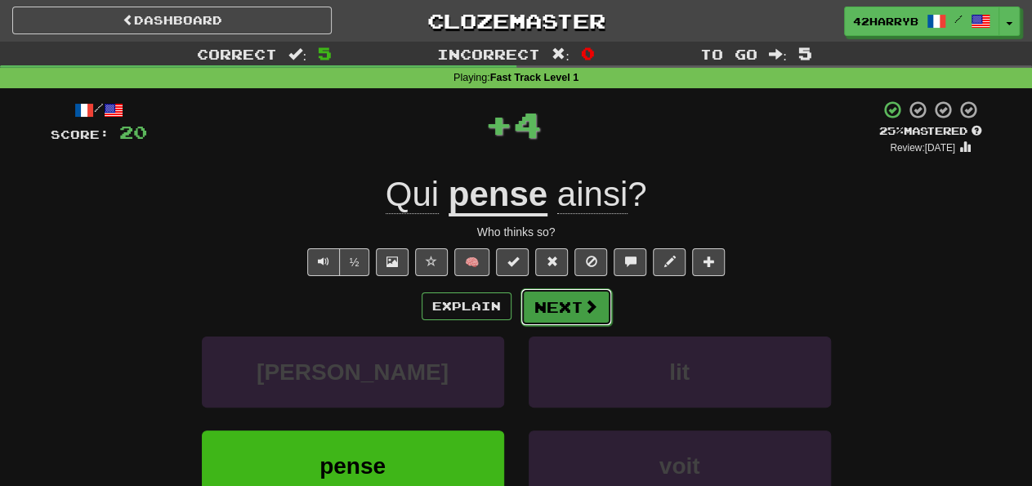
click at [566, 324] on button "Next" at bounding box center [567, 308] width 92 height 38
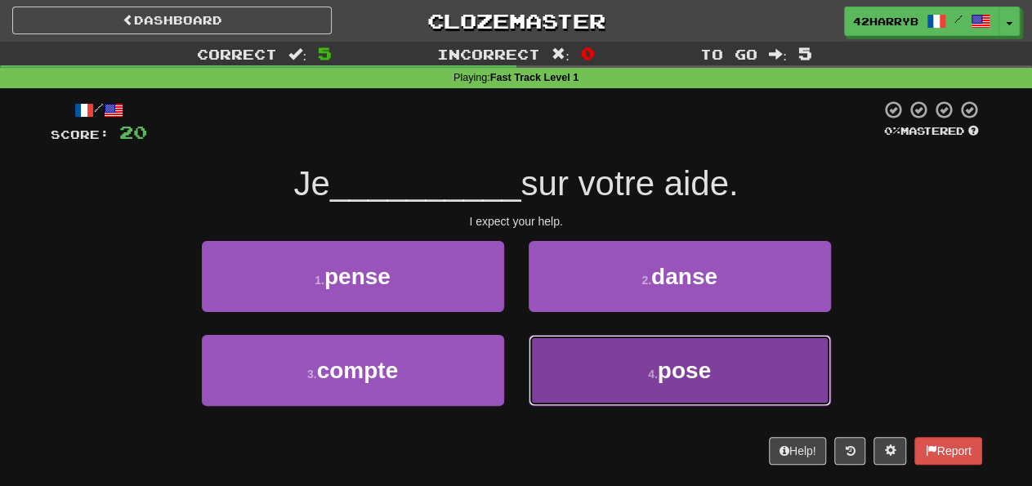
click at [612, 374] on button "4 . pose" at bounding box center [680, 370] width 302 height 71
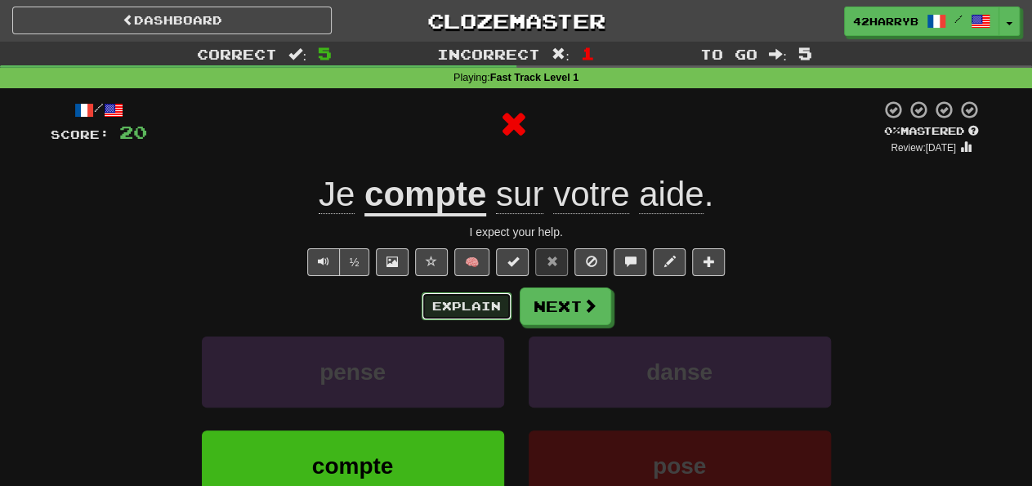
click at [483, 315] on button "Explain" at bounding box center [467, 307] width 90 height 28
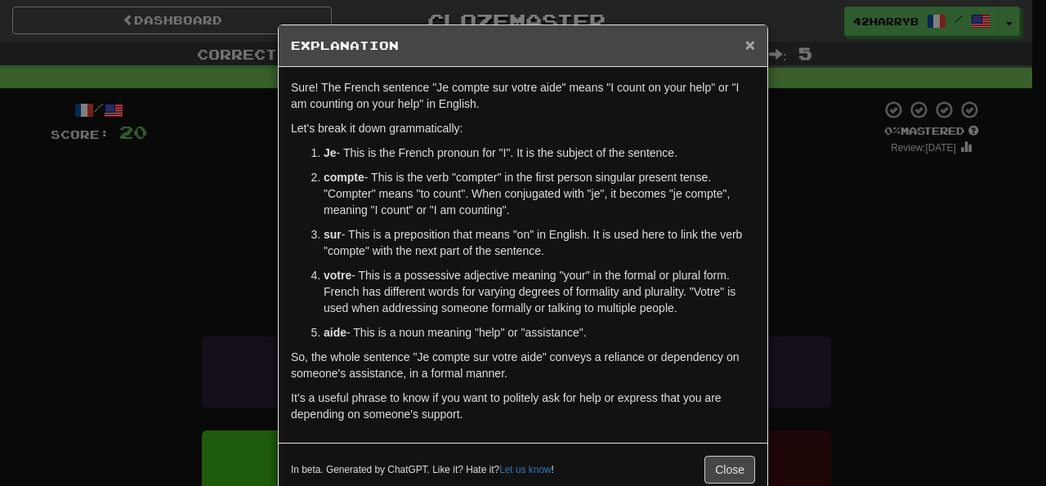
click at [745, 42] on span "×" at bounding box center [750, 44] width 10 height 19
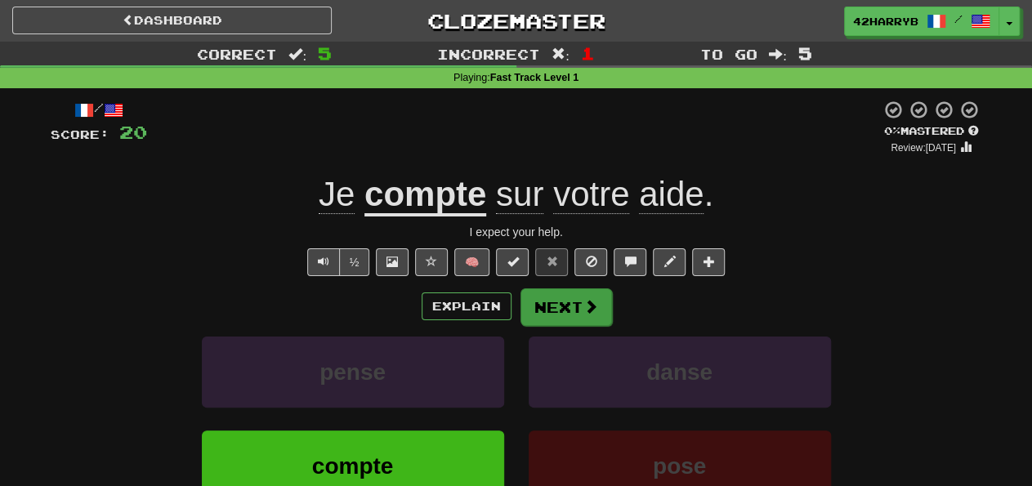
click at [558, 325] on div "Explain Next" at bounding box center [517, 307] width 932 height 38
click at [566, 310] on button "Next" at bounding box center [567, 308] width 92 height 38
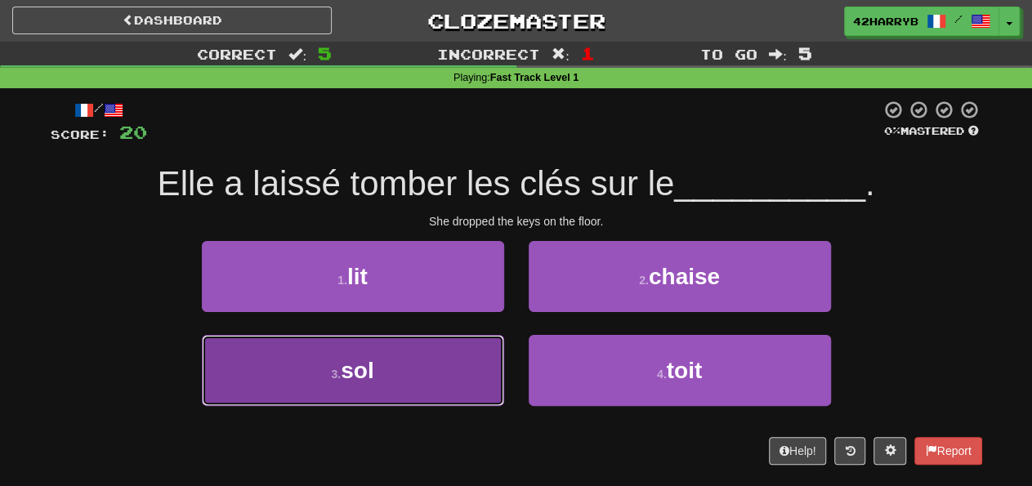
click at [451, 377] on button "3 . sol" at bounding box center [353, 370] width 302 height 71
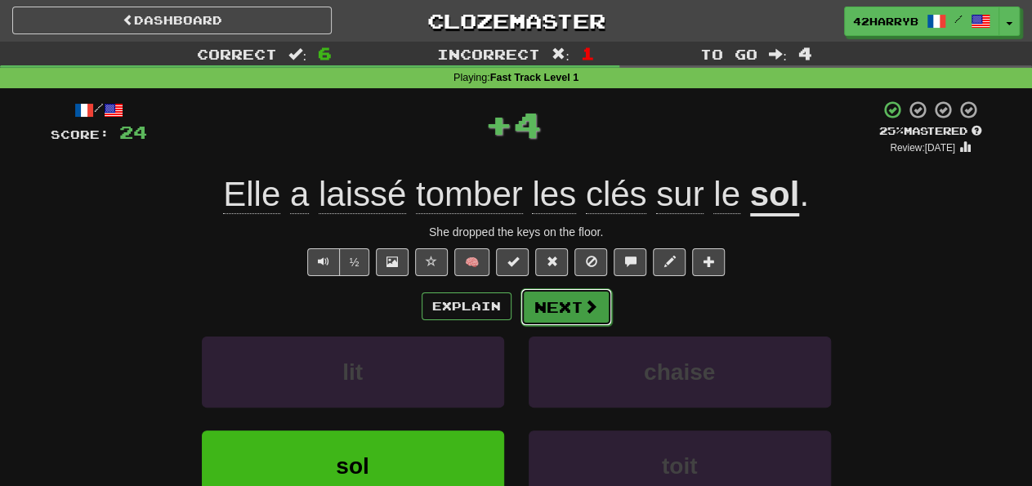
click at [560, 305] on button "Next" at bounding box center [567, 308] width 92 height 38
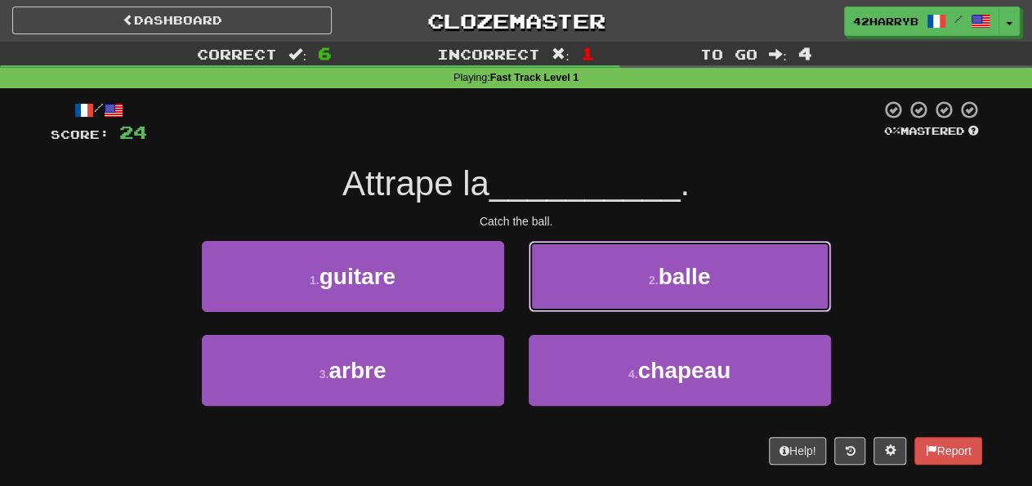
click at [560, 305] on button "2 . balle" at bounding box center [680, 276] width 302 height 71
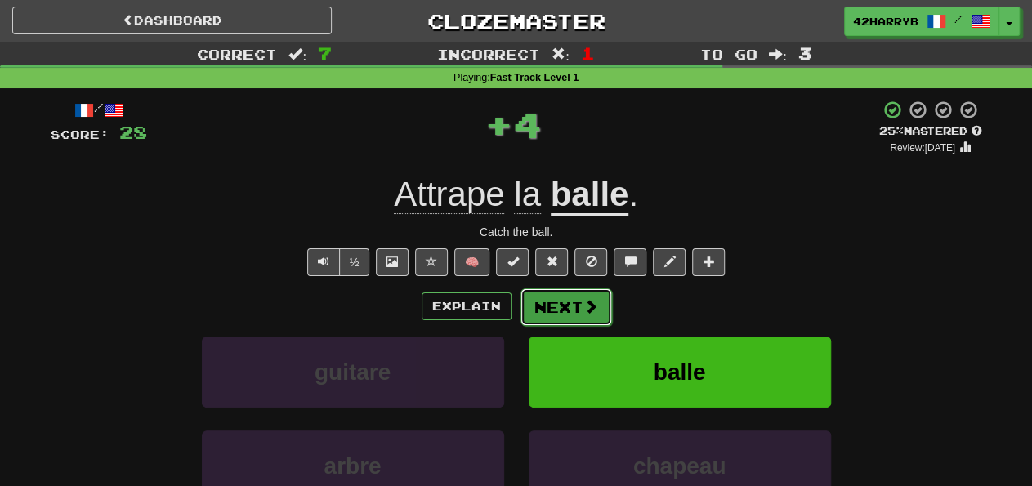
click at [556, 316] on button "Next" at bounding box center [567, 308] width 92 height 38
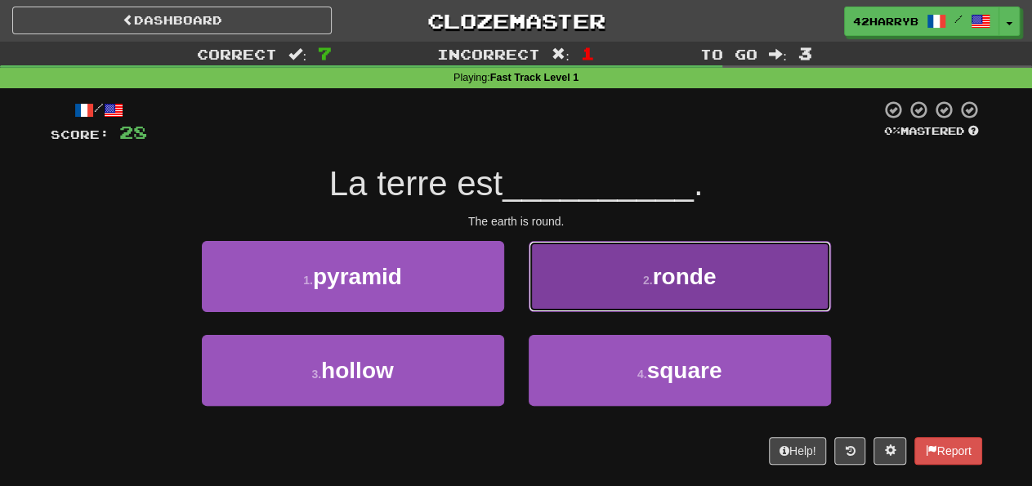
click at [681, 297] on button "2 . ronde" at bounding box center [680, 276] width 302 height 71
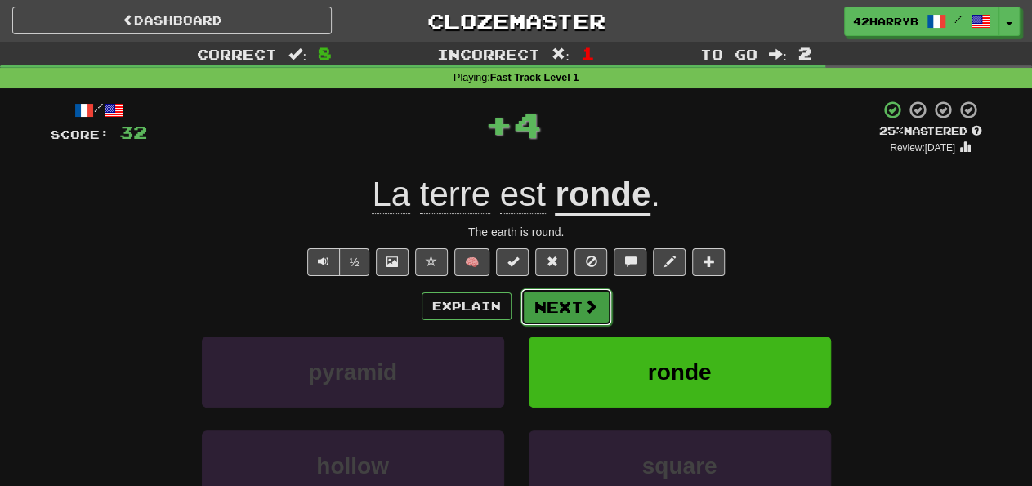
click at [561, 310] on button "Next" at bounding box center [567, 308] width 92 height 38
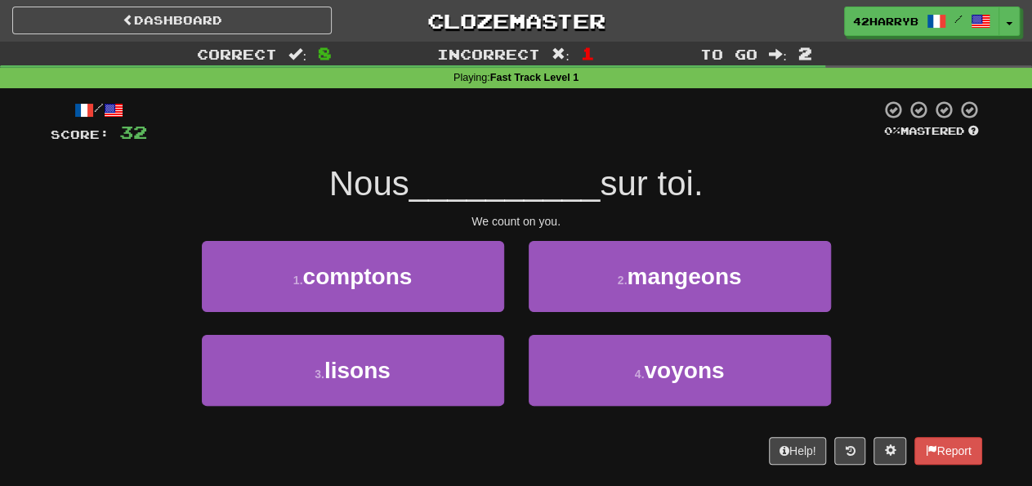
click at [508, 297] on div "1 . comptons" at bounding box center [353, 288] width 327 height 94
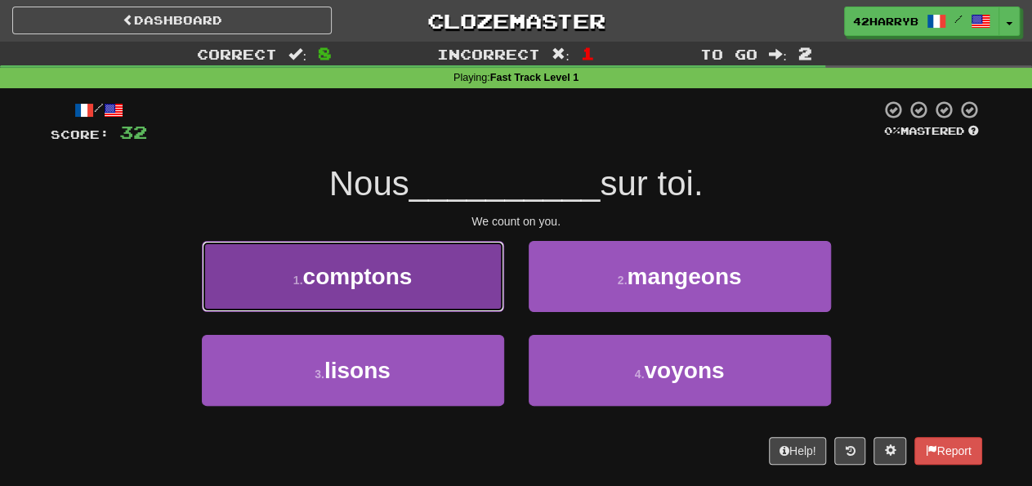
click at [459, 292] on button "1 . comptons" at bounding box center [353, 276] width 302 height 71
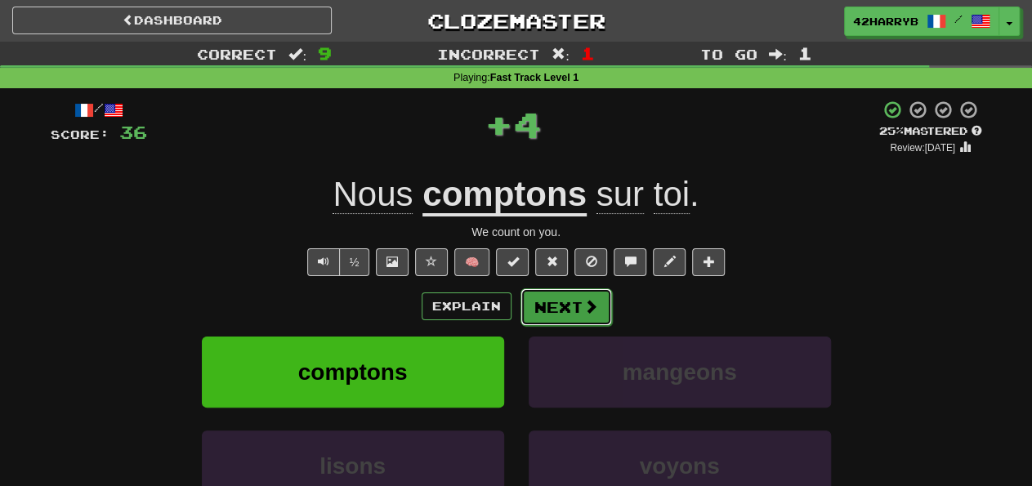
click at [570, 315] on button "Next" at bounding box center [567, 308] width 92 height 38
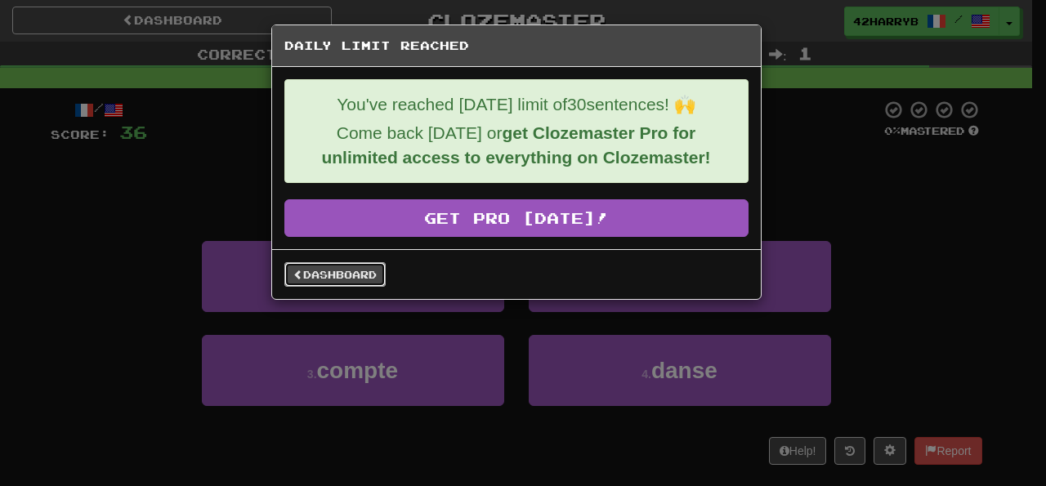
click at [369, 269] on link "Dashboard" at bounding box center [334, 274] width 101 height 25
